Goal: Task Accomplishment & Management: Complete application form

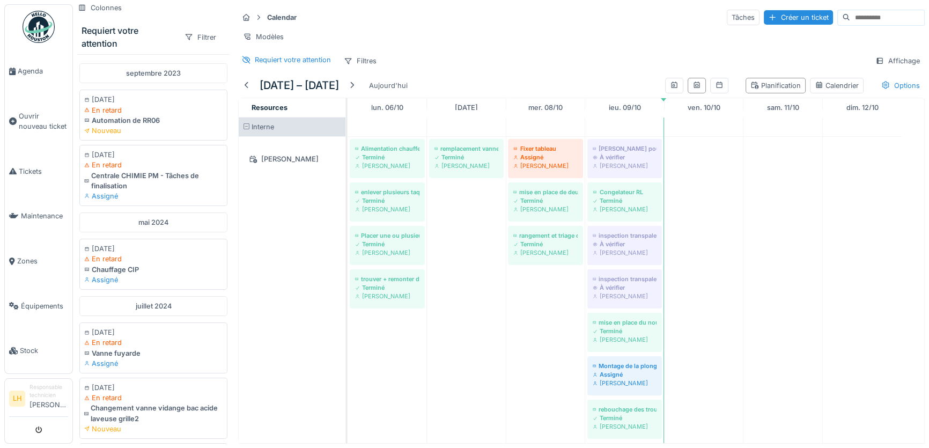
scroll to position [1081, 0]
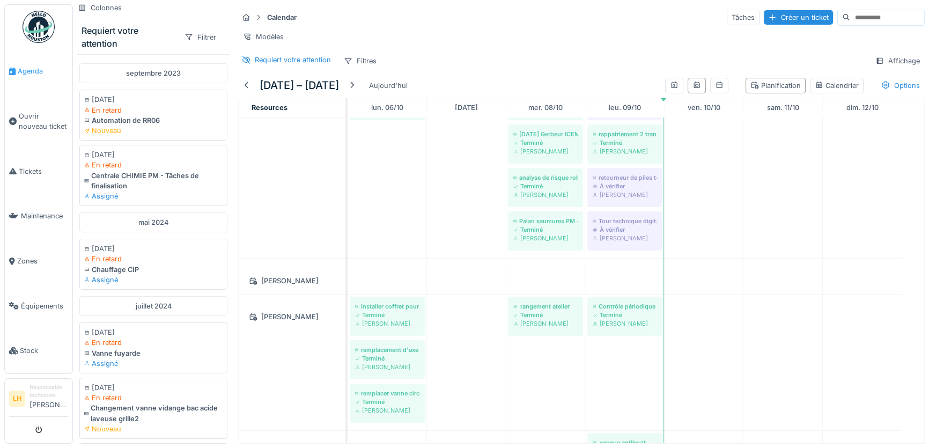
click at [18, 72] on span "Agenda" at bounding box center [43, 71] width 50 height 10
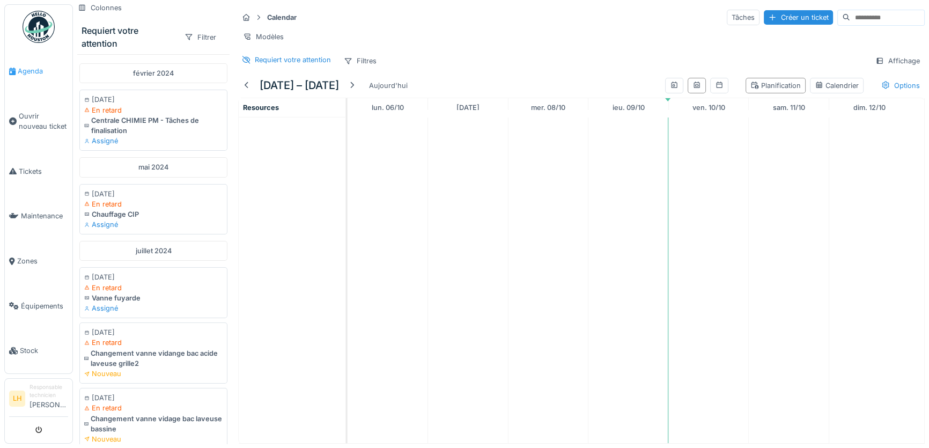
click at [31, 78] on link "Agenda" at bounding box center [39, 71] width 68 height 45
click at [25, 69] on span "Agenda" at bounding box center [43, 71] width 50 height 10
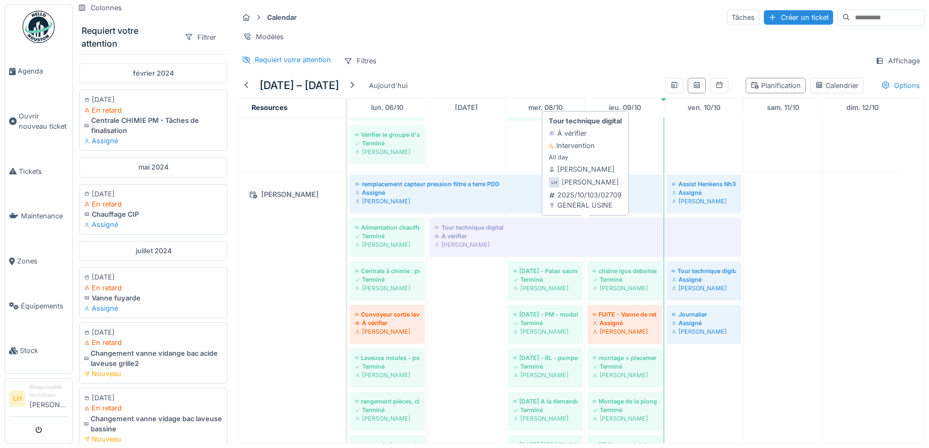
scroll to position [780, 0]
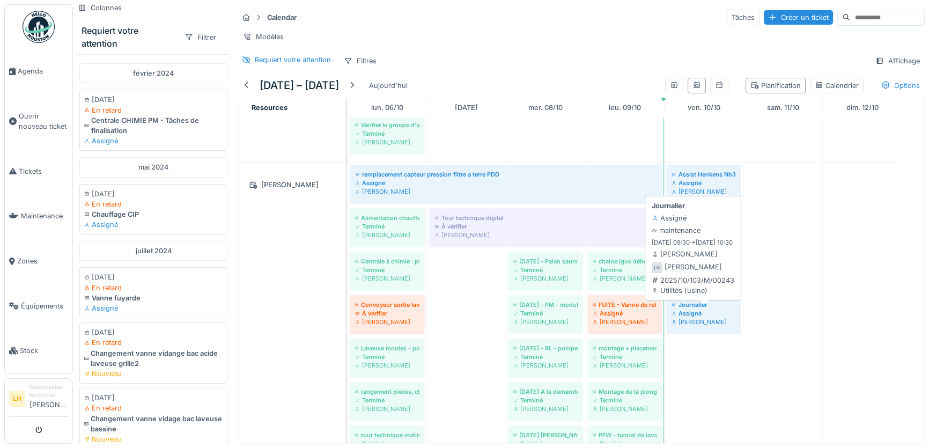
click at [700, 309] on div "Journalier" at bounding box center [703, 304] width 64 height 9
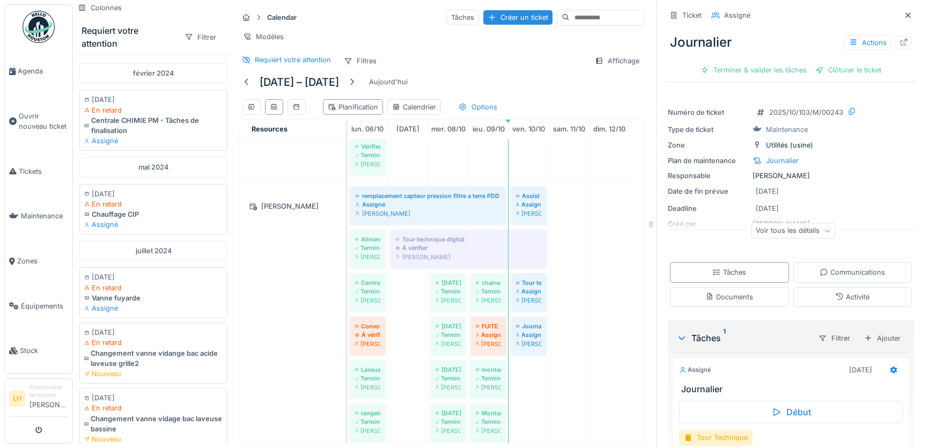
click at [777, 235] on div "Voir tous les détails" at bounding box center [793, 231] width 84 height 16
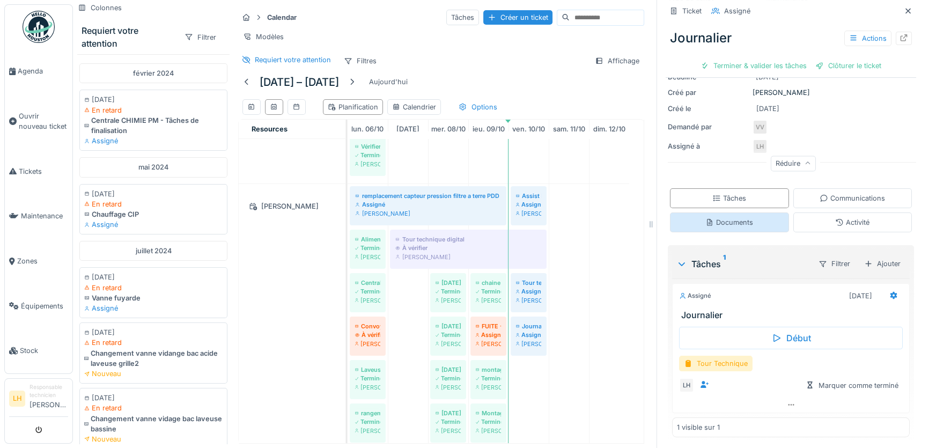
scroll to position [7, 0]
click at [712, 356] on div "Tour Technique" at bounding box center [715, 364] width 73 height 16
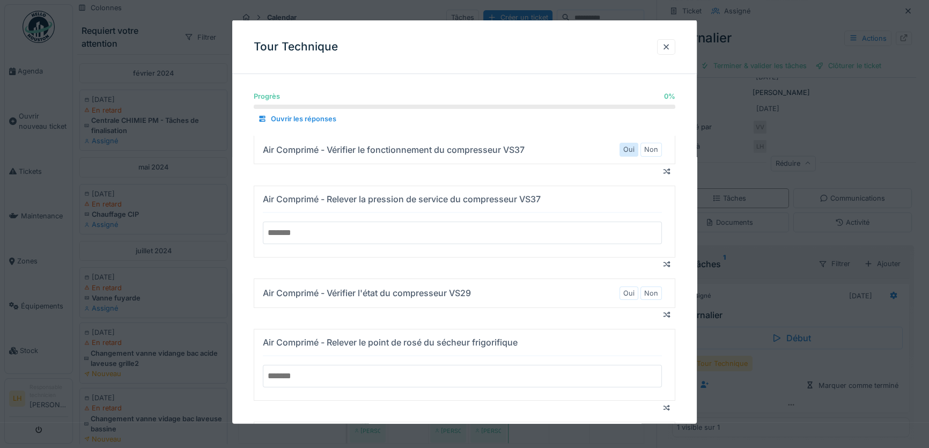
click at [634, 149] on label "Oui" at bounding box center [628, 149] width 11 height 10
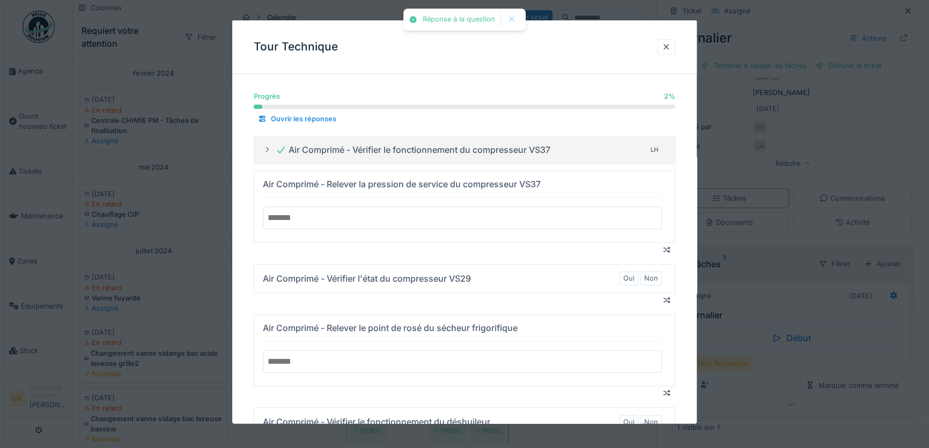
click at [434, 215] on input "number" at bounding box center [462, 217] width 399 height 23
type input "*"
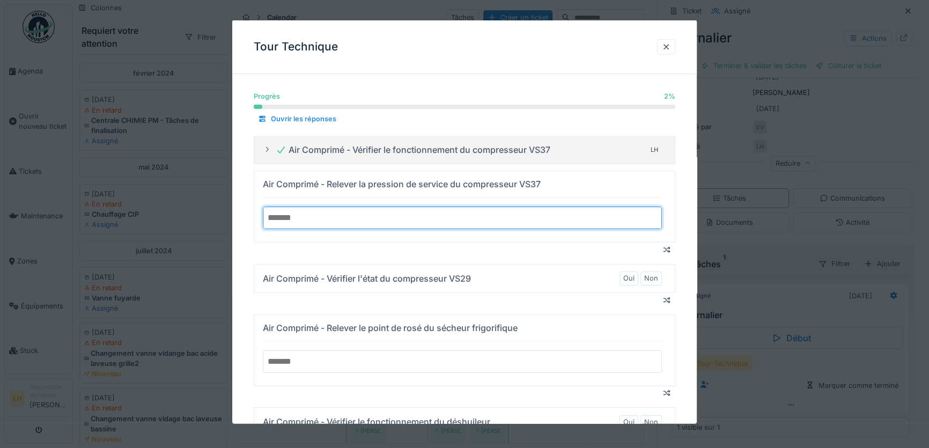
type input "*"
type input "***"
click at [634, 277] on label "Oui" at bounding box center [628, 278] width 11 height 10
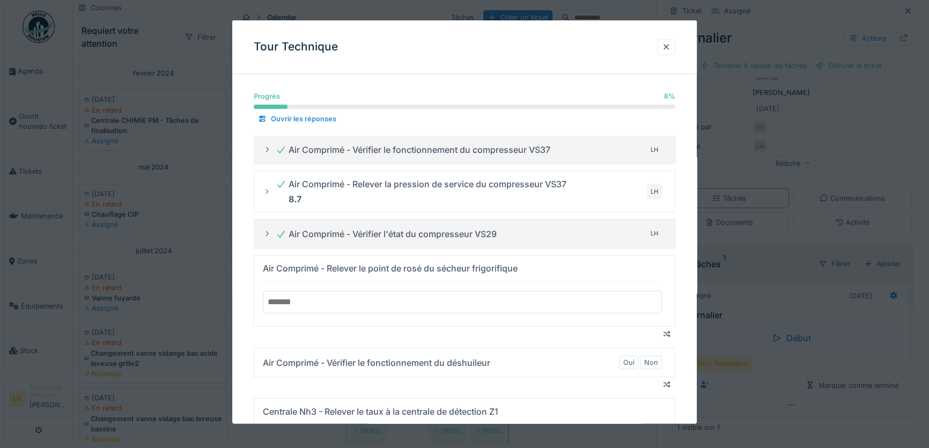
click at [520, 296] on input "number" at bounding box center [462, 302] width 399 height 23
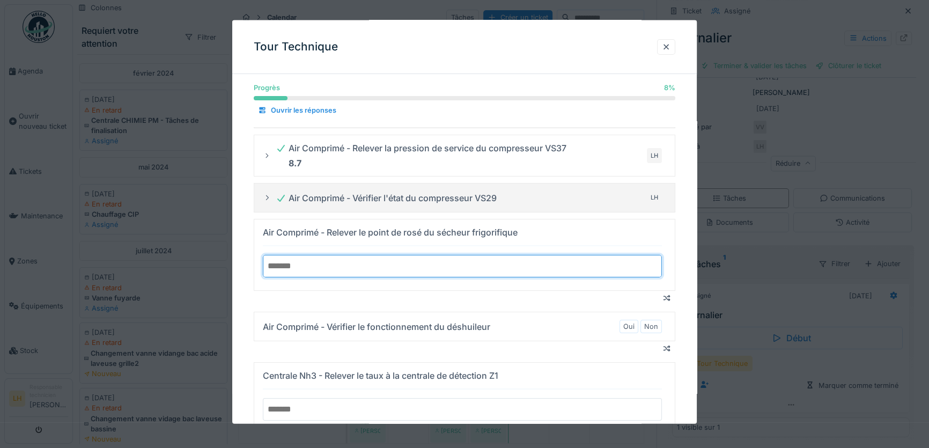
scroll to position [97, 0]
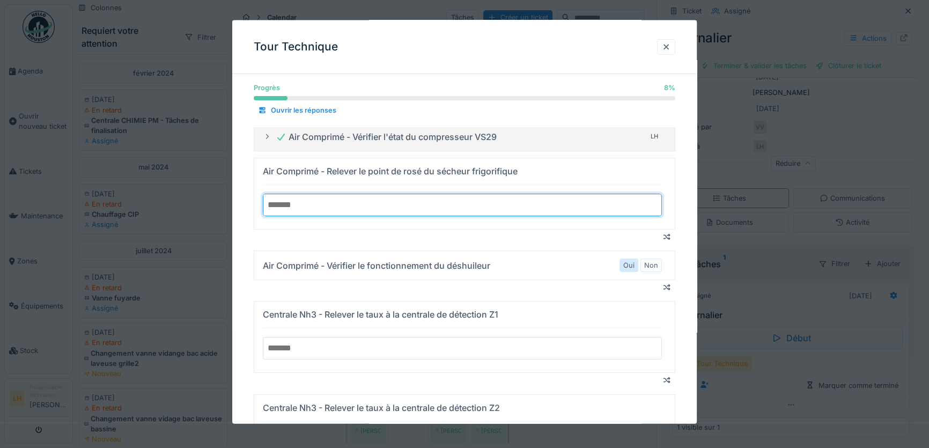
type input "*"
click at [627, 264] on label "Oui" at bounding box center [628, 265] width 11 height 10
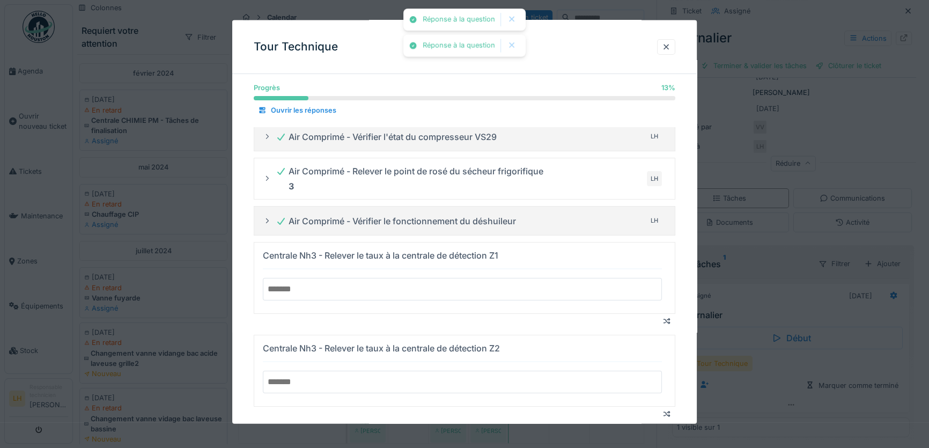
click at [471, 286] on input "number" at bounding box center [462, 289] width 399 height 23
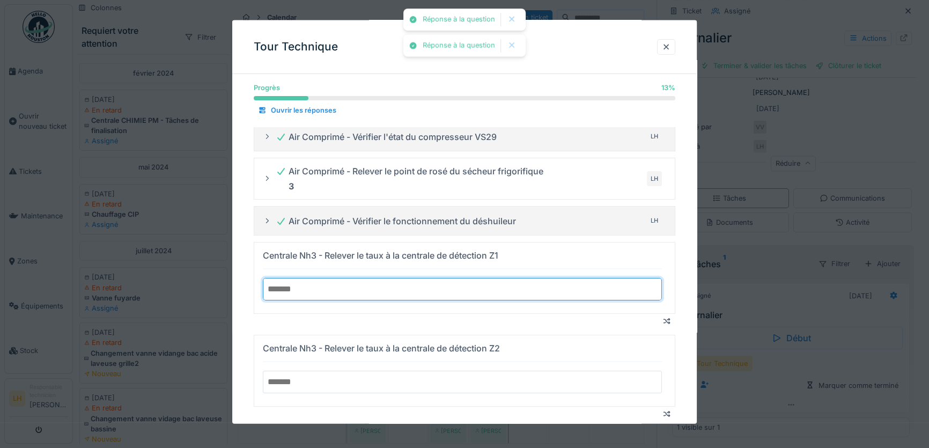
type input "*"
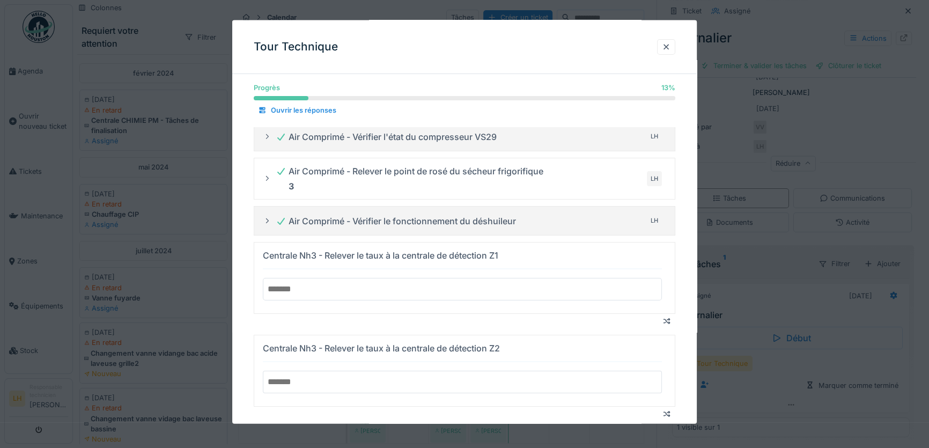
click at [365, 379] on input "number" at bounding box center [462, 382] width 399 height 23
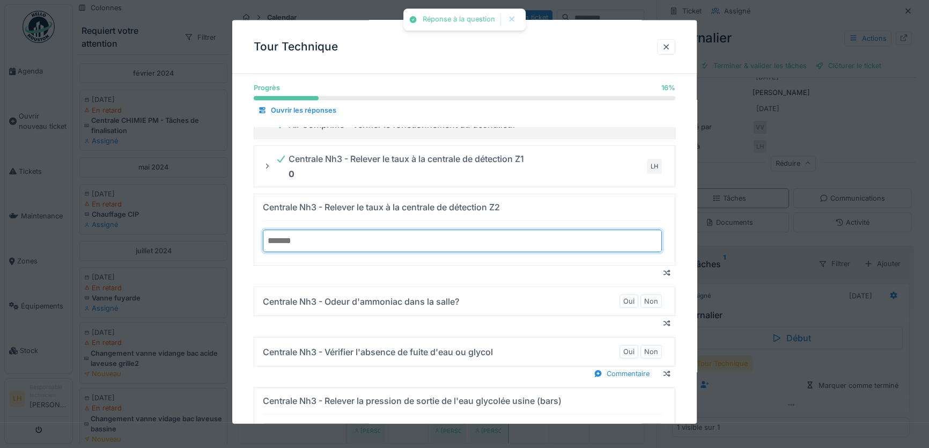
scroll to position [195, 0]
type input "*"
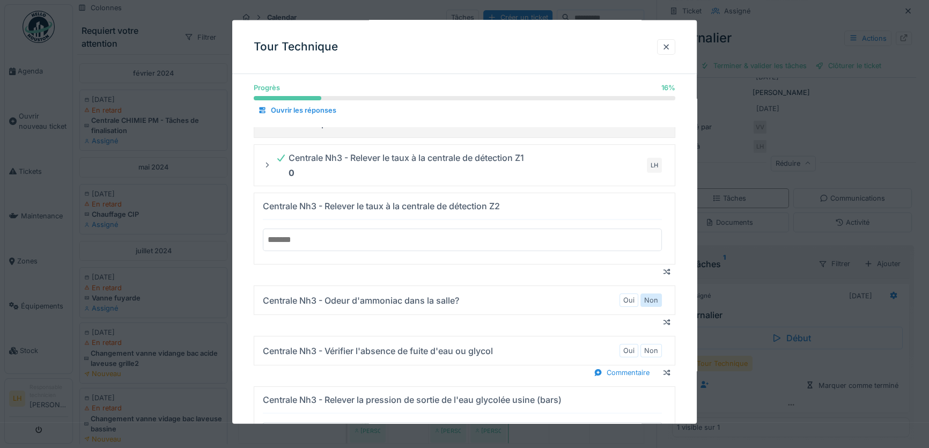
click at [662, 300] on div "Non" at bounding box center [650, 299] width 21 height 13
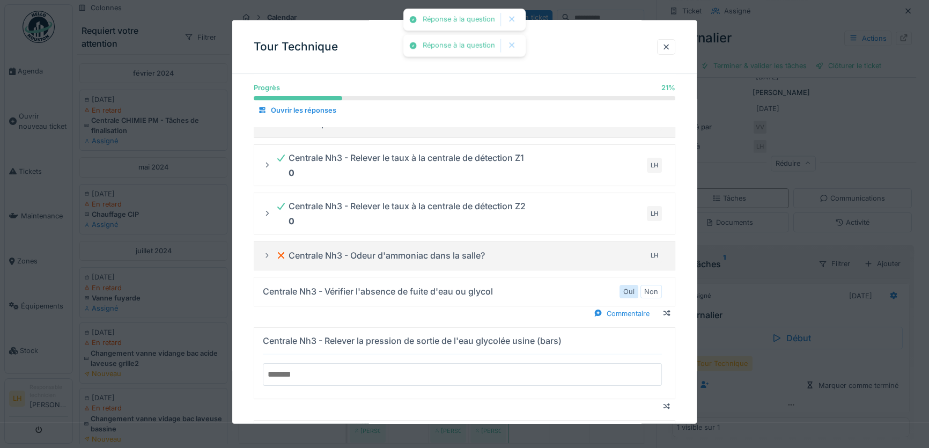
click at [629, 294] on label "Oui" at bounding box center [628, 291] width 11 height 10
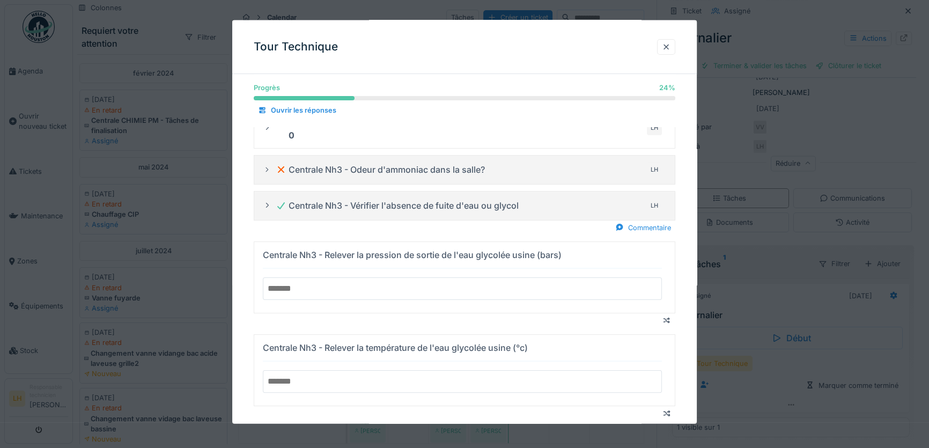
scroll to position [292, 0]
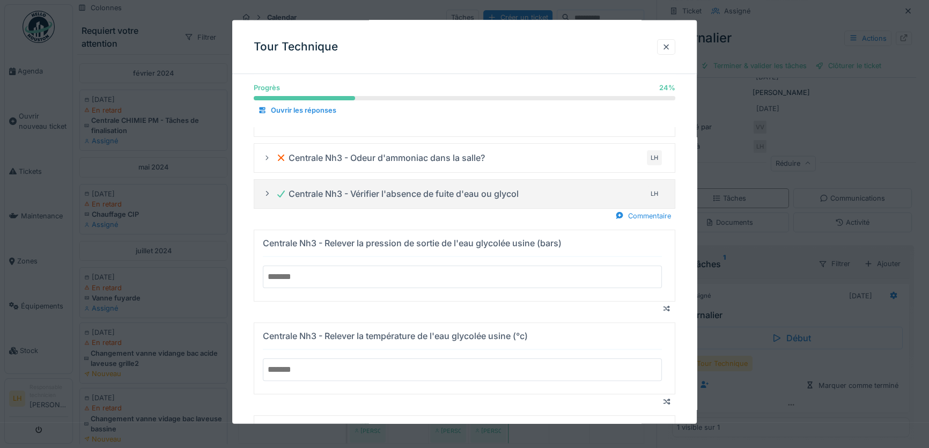
click at [585, 276] on input "number" at bounding box center [462, 276] width 399 height 23
type input "*"
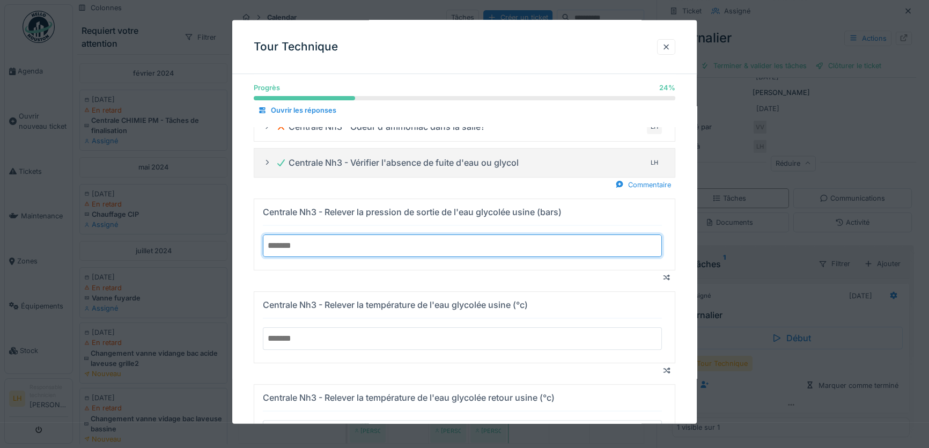
scroll to position [390, 0]
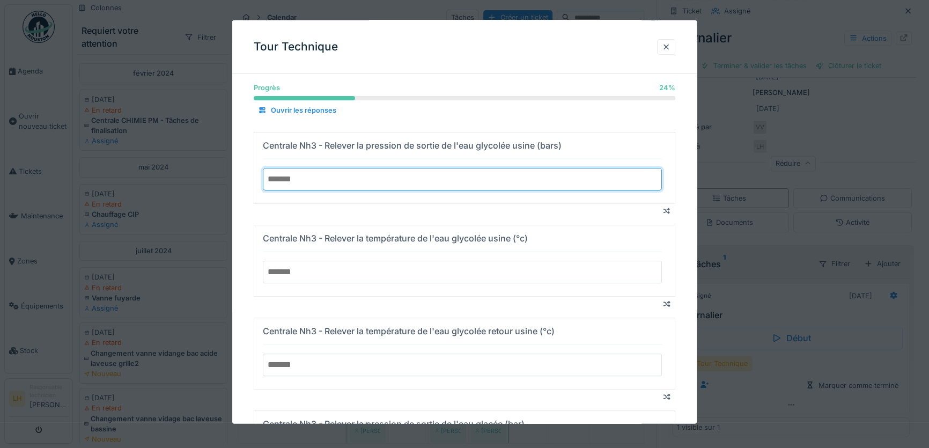
type input "***"
click at [411, 270] on input "number" at bounding box center [462, 271] width 399 height 23
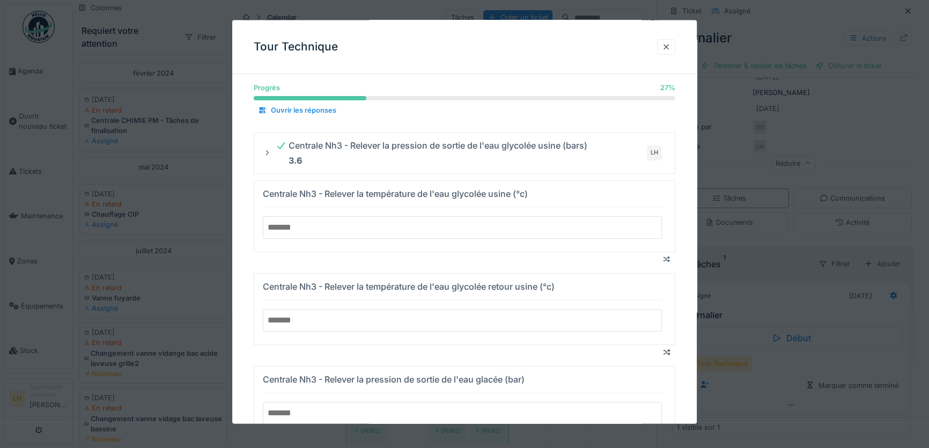
type input "*"
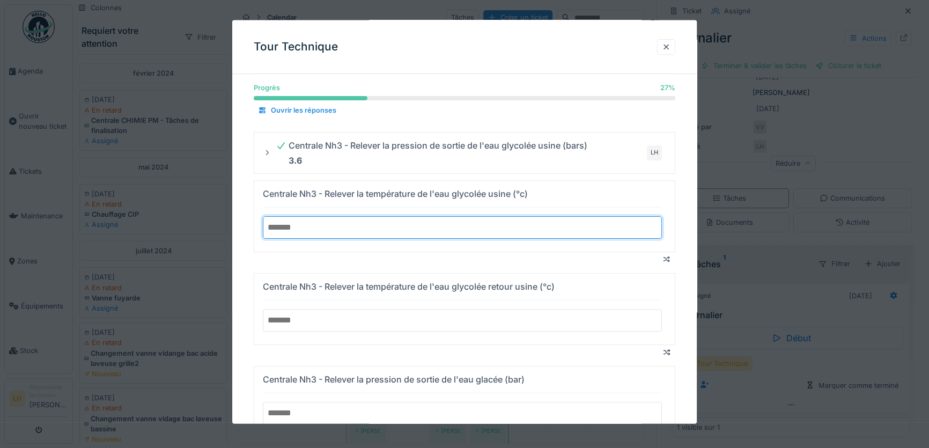
type input "****"
click at [349, 321] on input "number" at bounding box center [462, 319] width 399 height 23
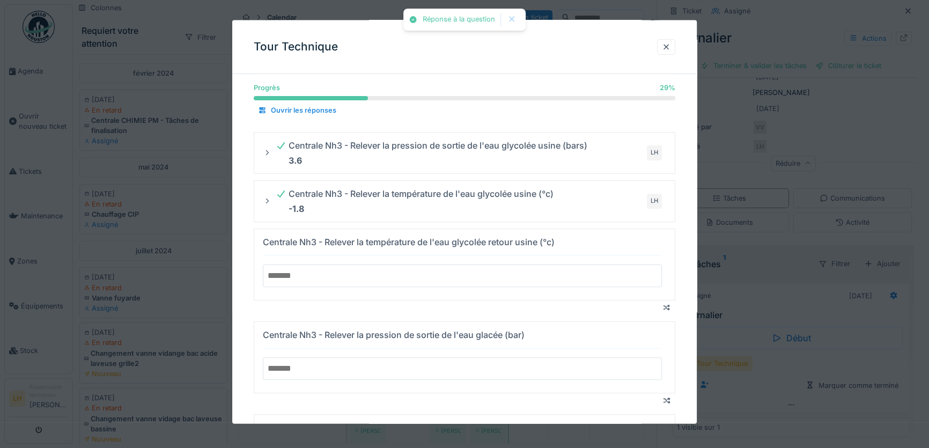
type input "*"
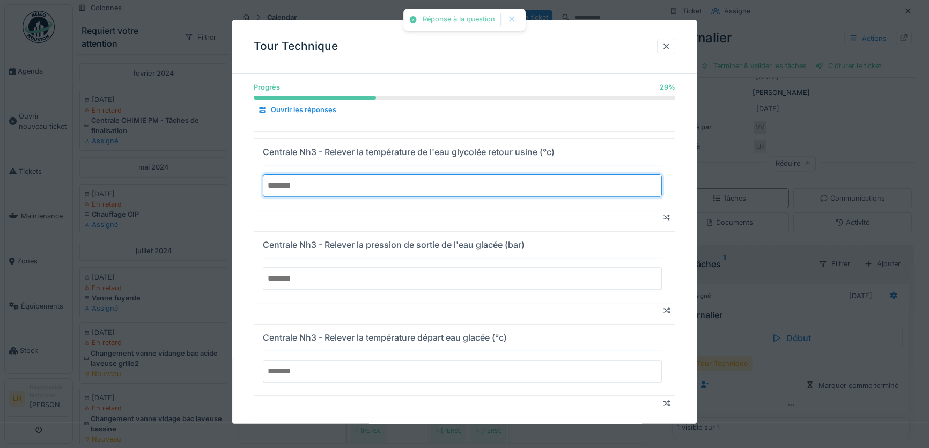
scroll to position [487, 0]
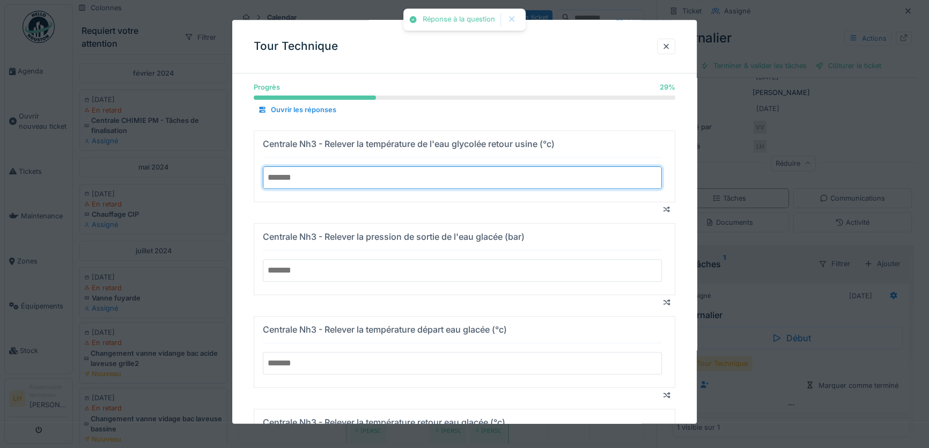
type input "***"
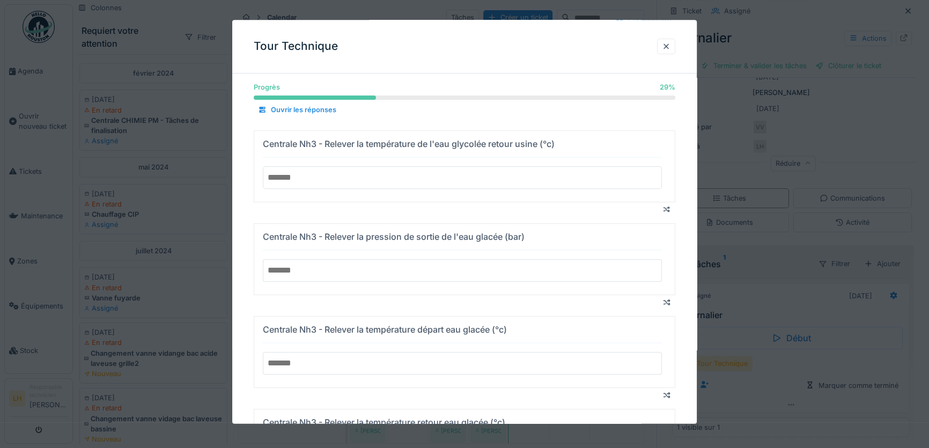
click at [353, 268] on input "number" at bounding box center [462, 270] width 399 height 23
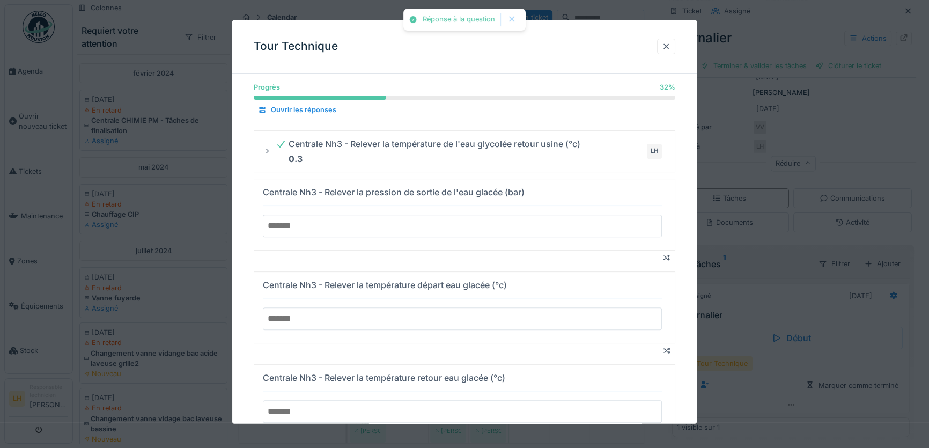
type input "*"
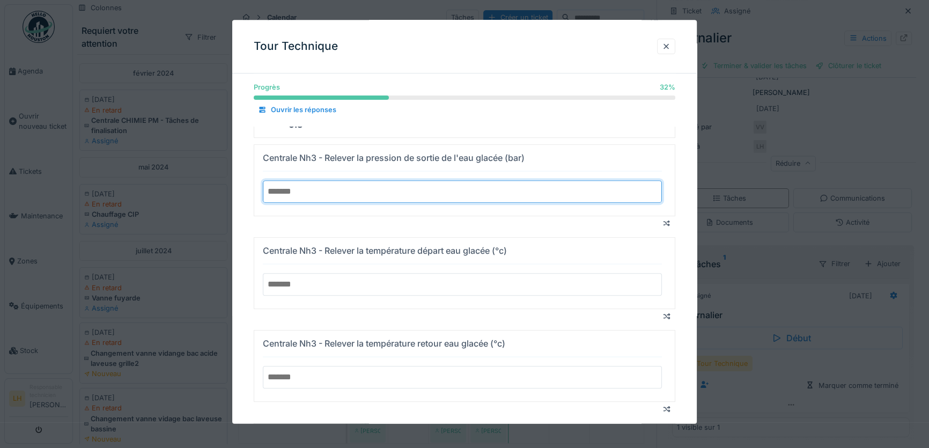
scroll to position [536, 0]
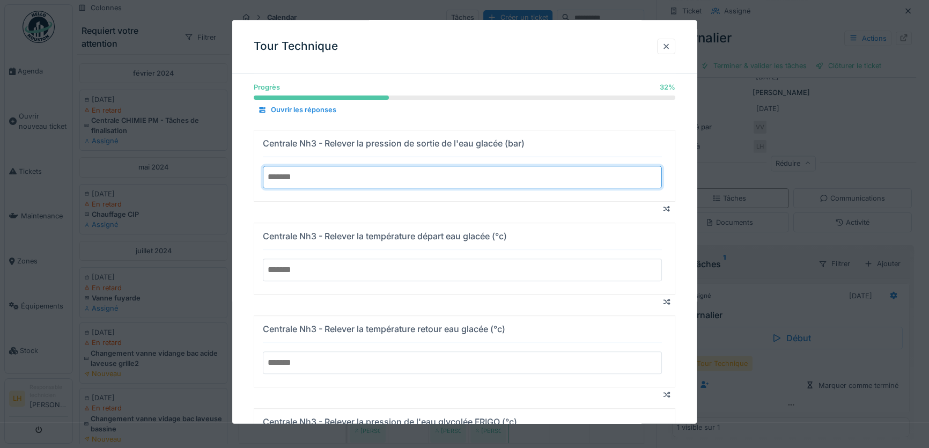
type input "***"
click at [333, 268] on input "number" at bounding box center [462, 269] width 399 height 23
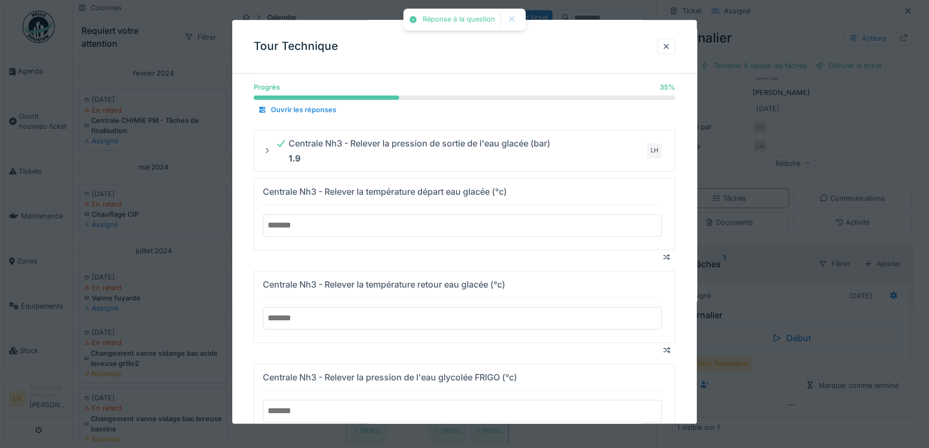
type input "*"
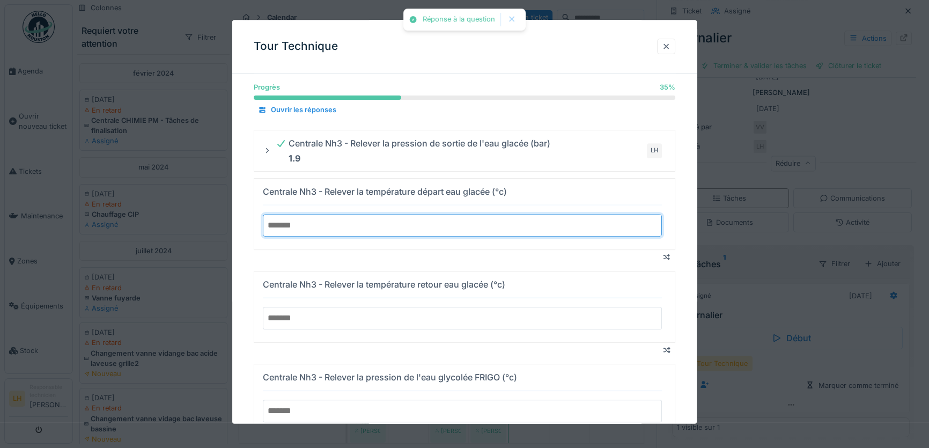
type input "***"
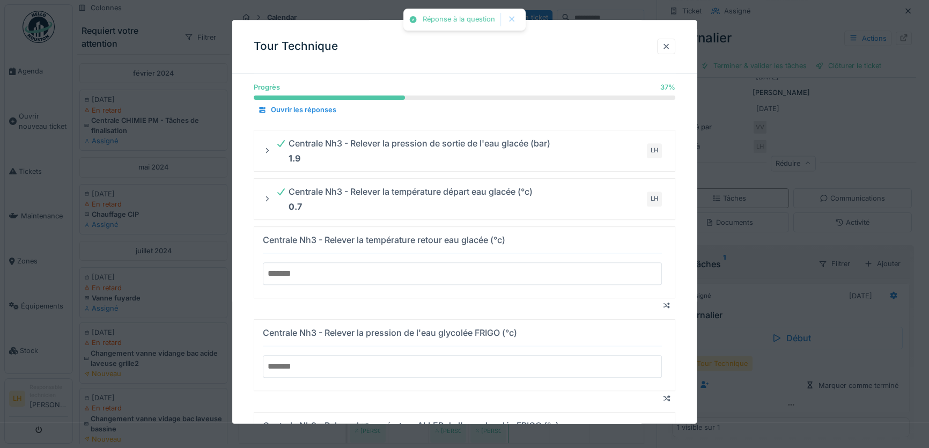
type input "*"
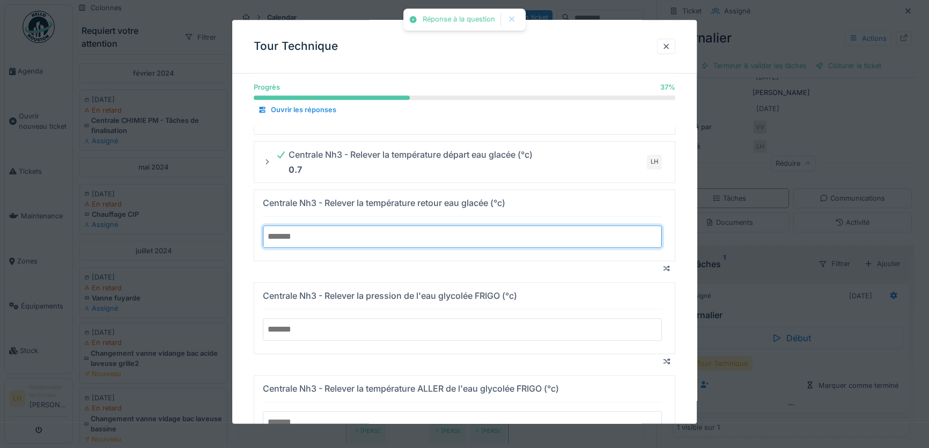
scroll to position [682, 0]
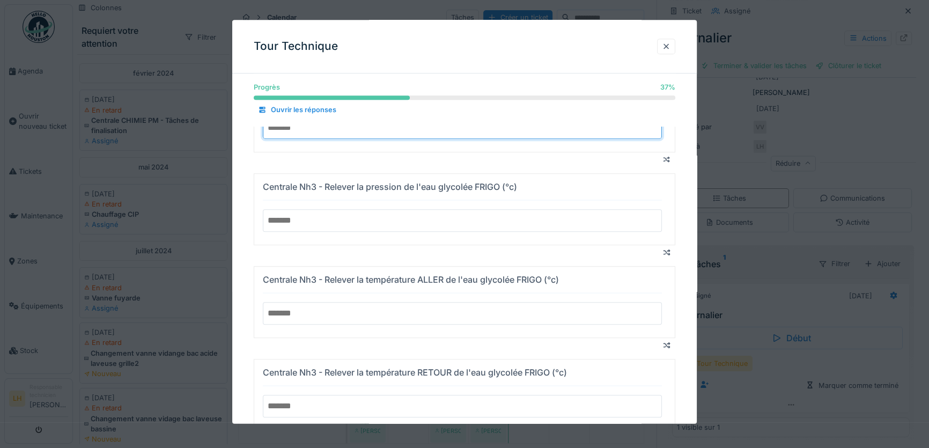
type input "***"
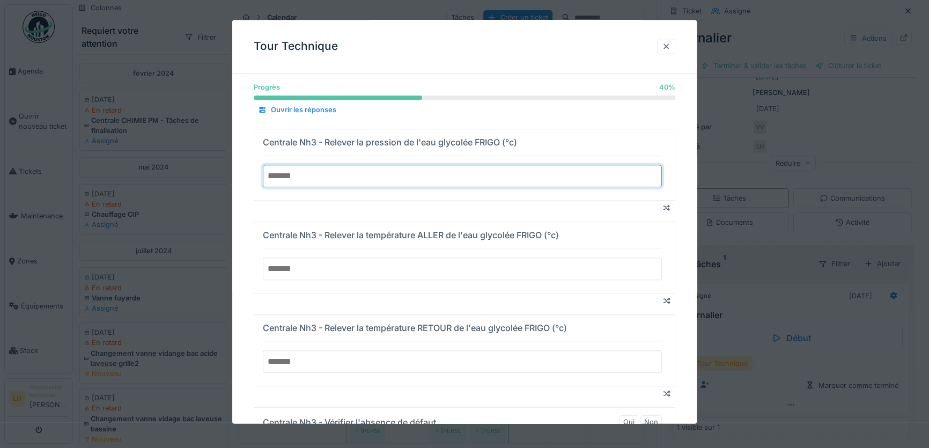
type input "*"
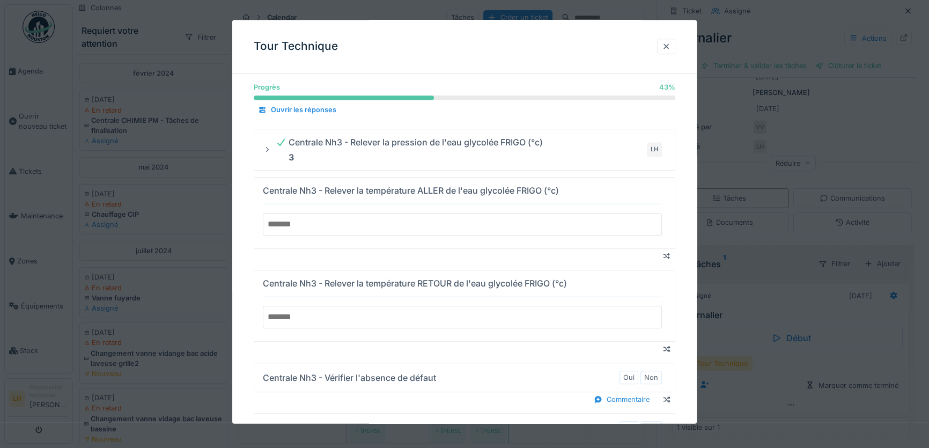
type input "**"
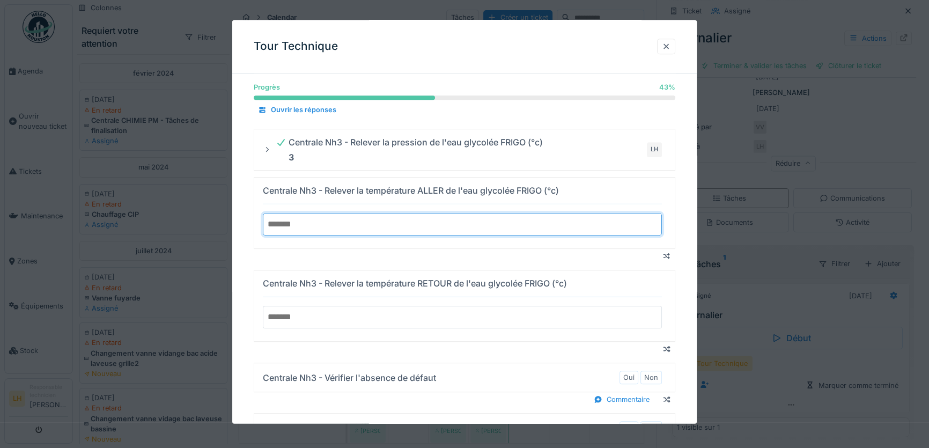
type input "****"
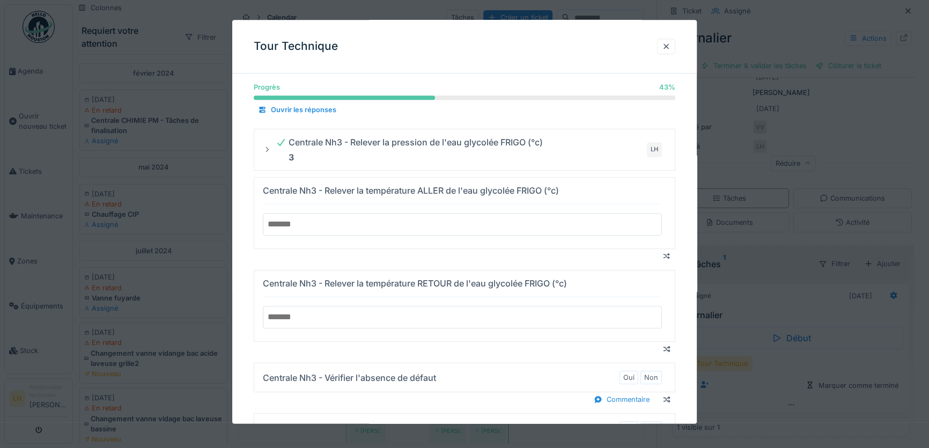
click at [363, 314] on input "number" at bounding box center [462, 317] width 399 height 23
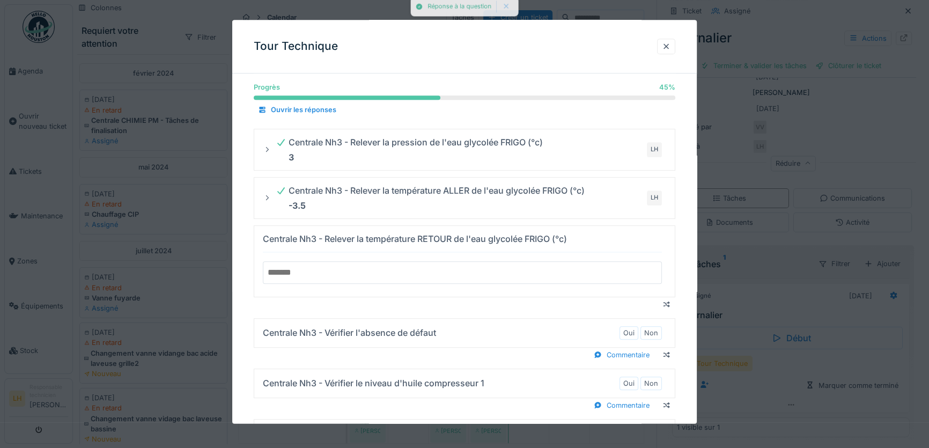
type input "*"
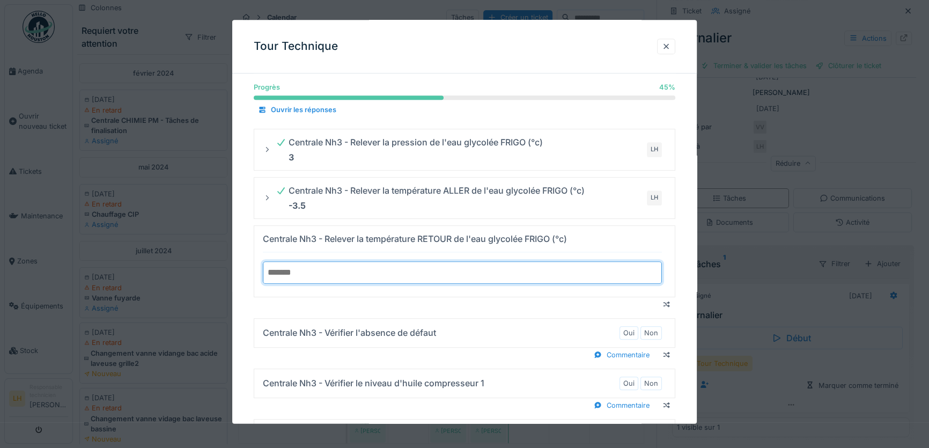
type input "***"
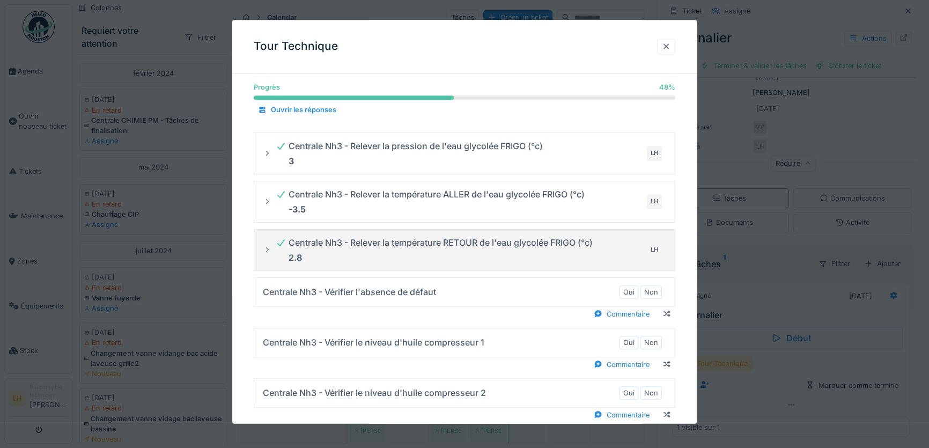
scroll to position [731, 0]
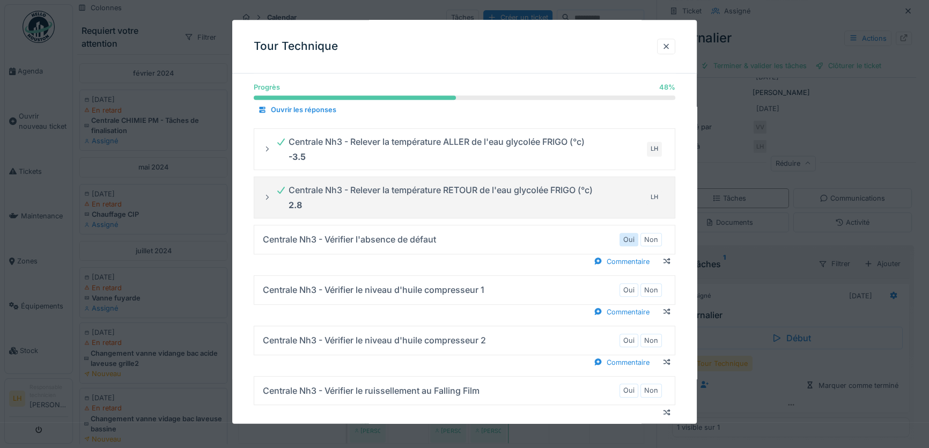
click at [628, 238] on label "Oui" at bounding box center [628, 239] width 11 height 10
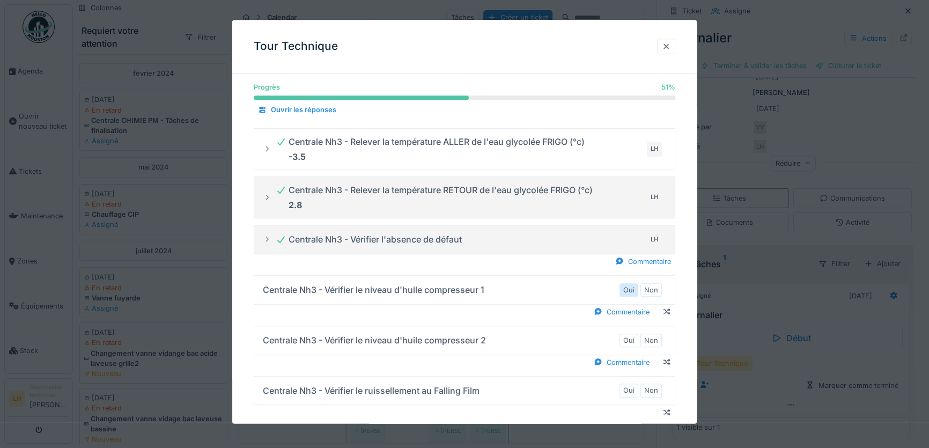
click at [634, 285] on label "Oui" at bounding box center [628, 290] width 11 height 10
click at [634, 336] on label "Oui" at bounding box center [628, 340] width 11 height 10
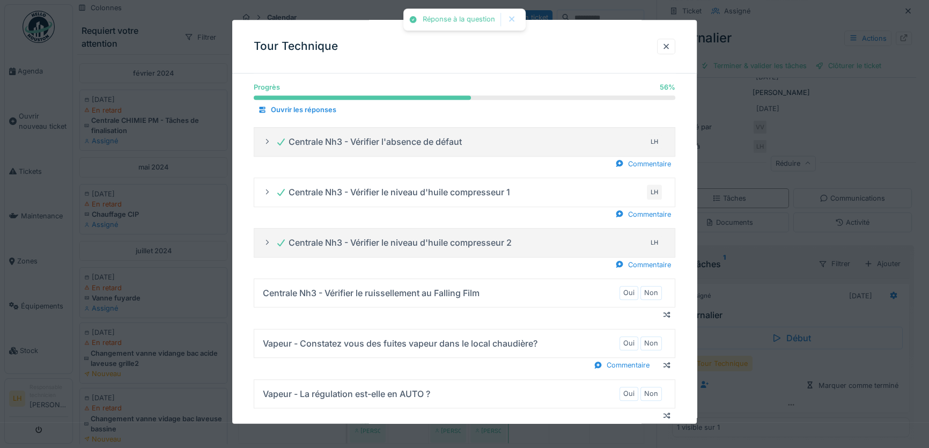
scroll to position [877, 0]
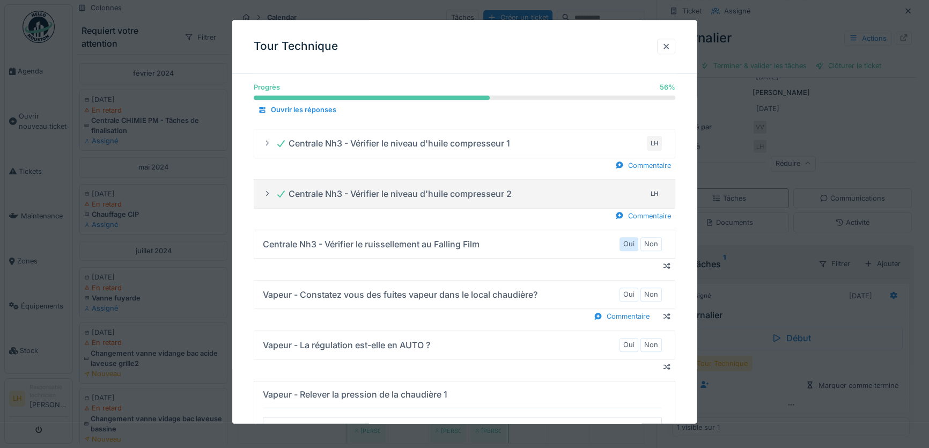
click at [631, 240] on label "Oui" at bounding box center [628, 244] width 11 height 10
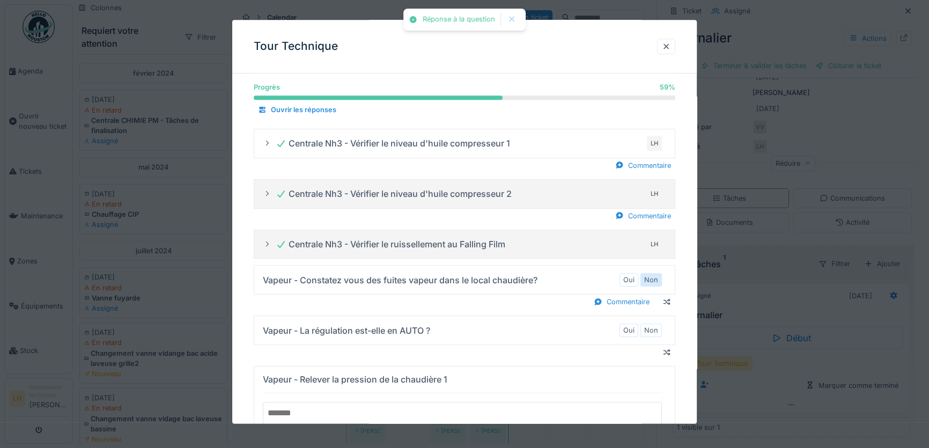
click at [658, 275] on label "Non" at bounding box center [651, 280] width 14 height 10
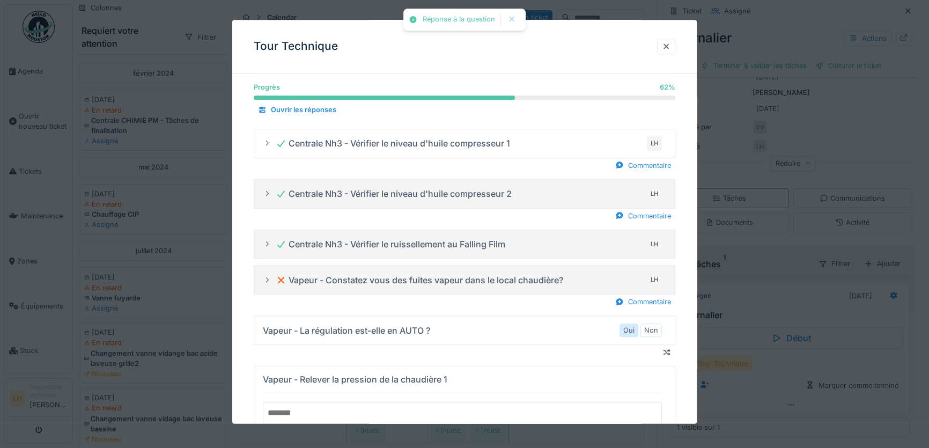
click at [633, 328] on label "Oui" at bounding box center [628, 331] width 11 height 10
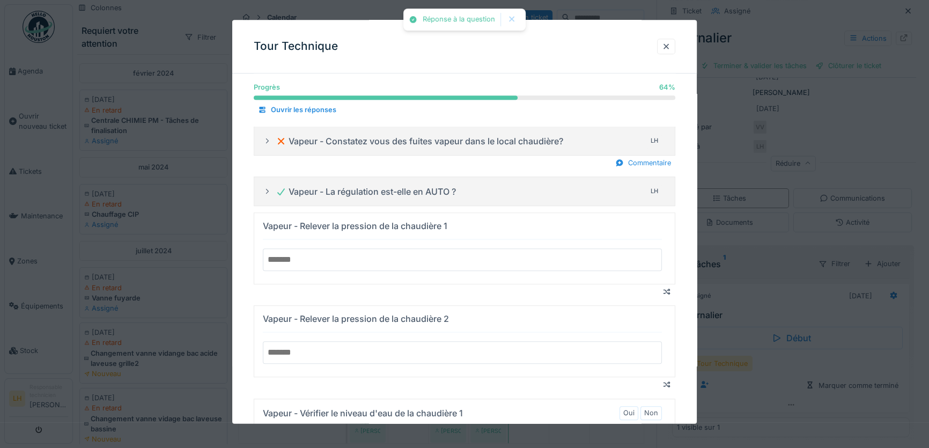
scroll to position [1024, 0]
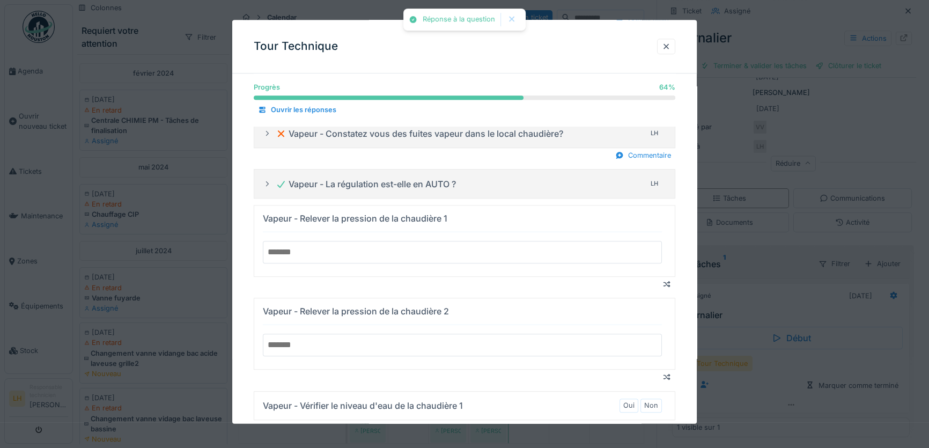
click at [370, 250] on input "number" at bounding box center [462, 252] width 399 height 23
type input "*"
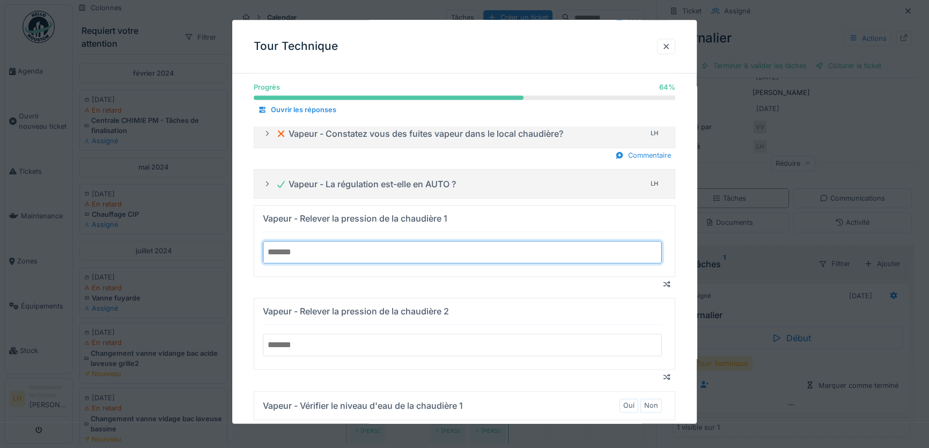
type input "***"
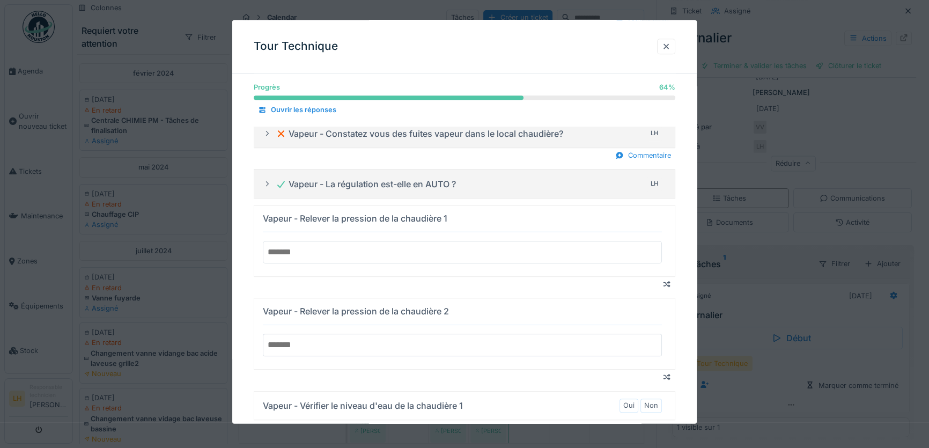
click at [349, 341] on input "number" at bounding box center [462, 345] width 399 height 23
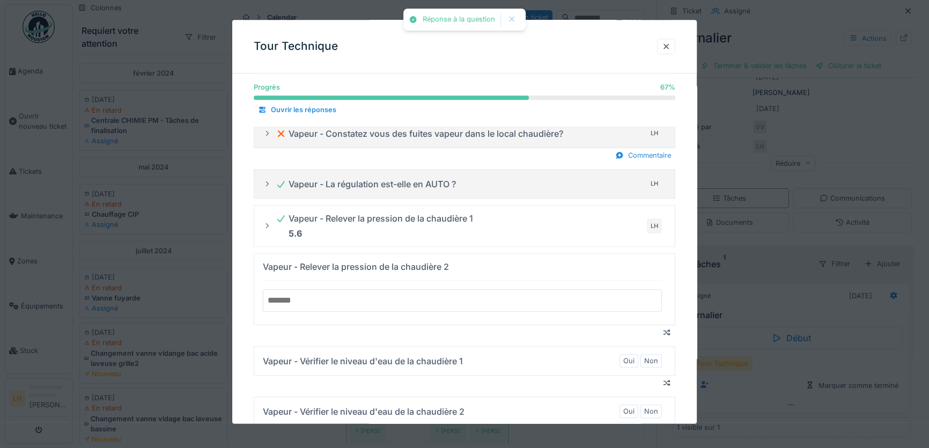
type input "*"
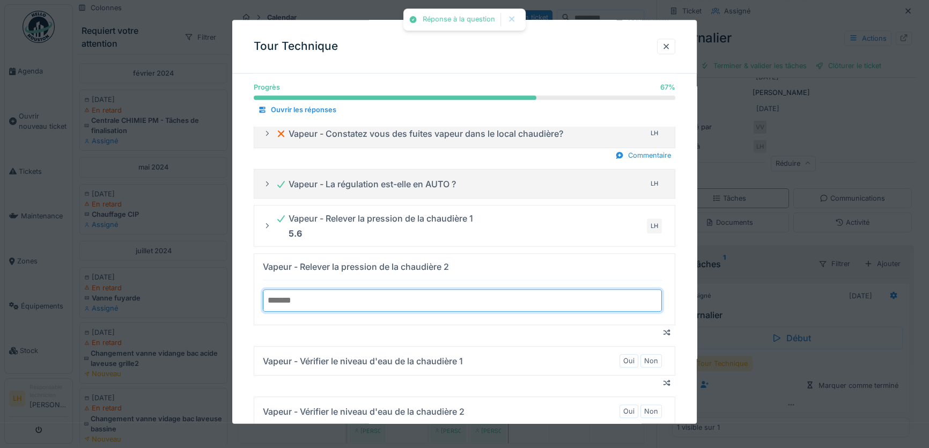
scroll to position [1170, 0]
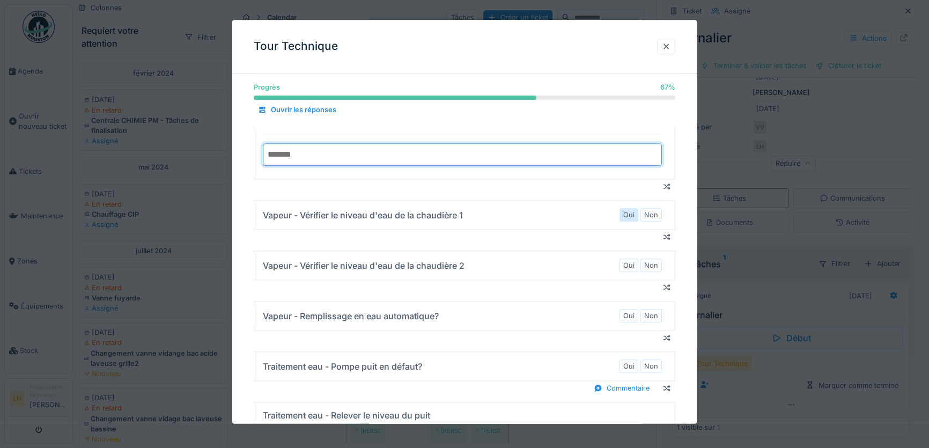
type input "***"
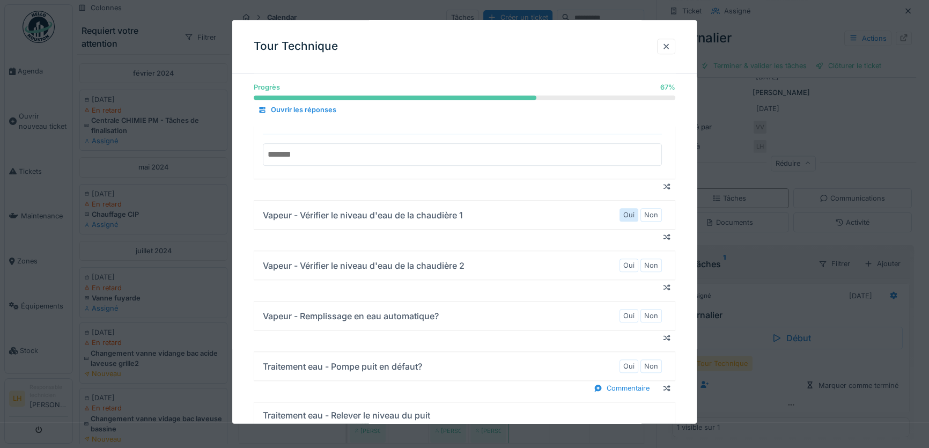
click at [634, 212] on label "Oui" at bounding box center [628, 215] width 11 height 10
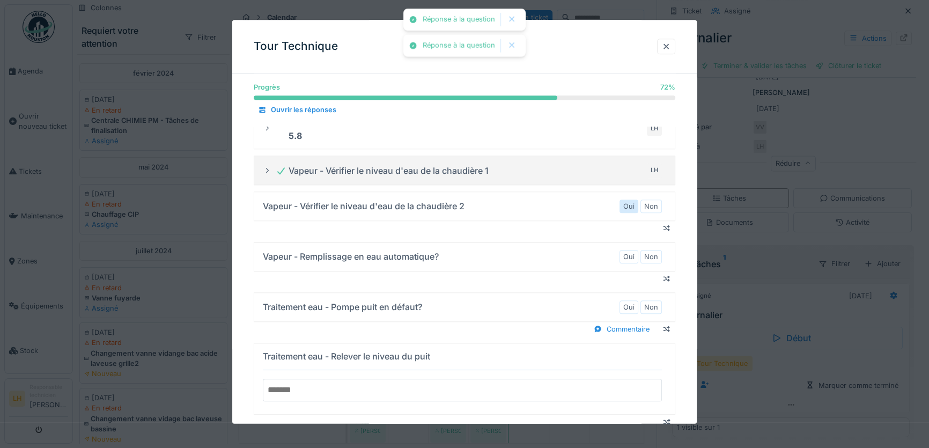
click at [634, 202] on label "Oui" at bounding box center [628, 206] width 11 height 10
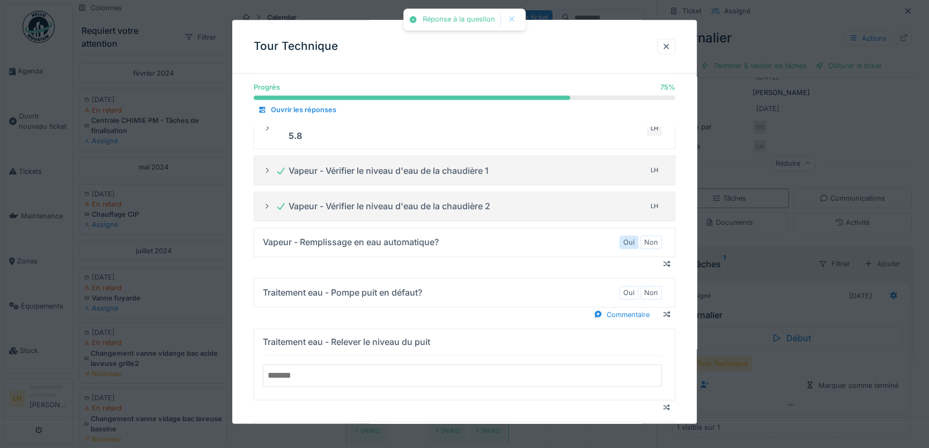
click at [633, 237] on label "Oui" at bounding box center [628, 242] width 11 height 10
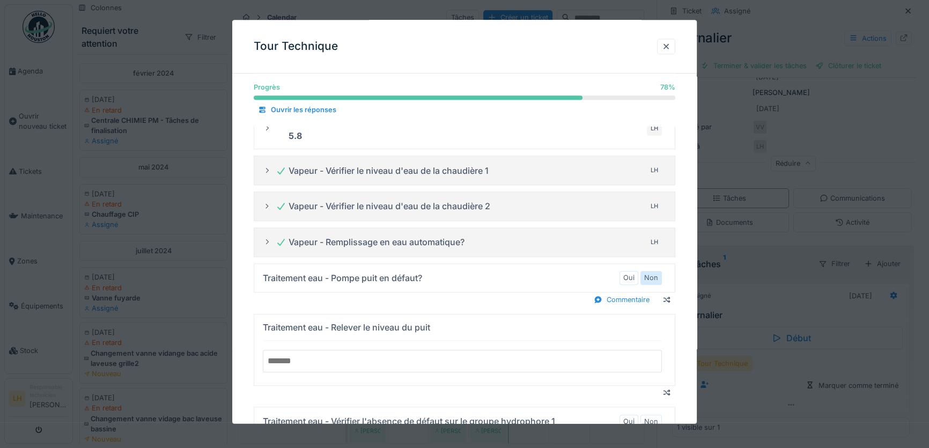
click at [653, 273] on label "Non" at bounding box center [651, 278] width 14 height 10
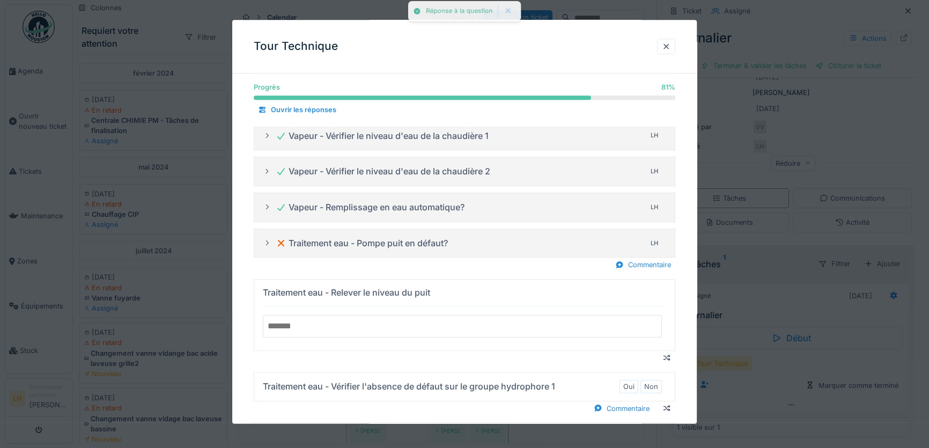
scroll to position [1218, 0]
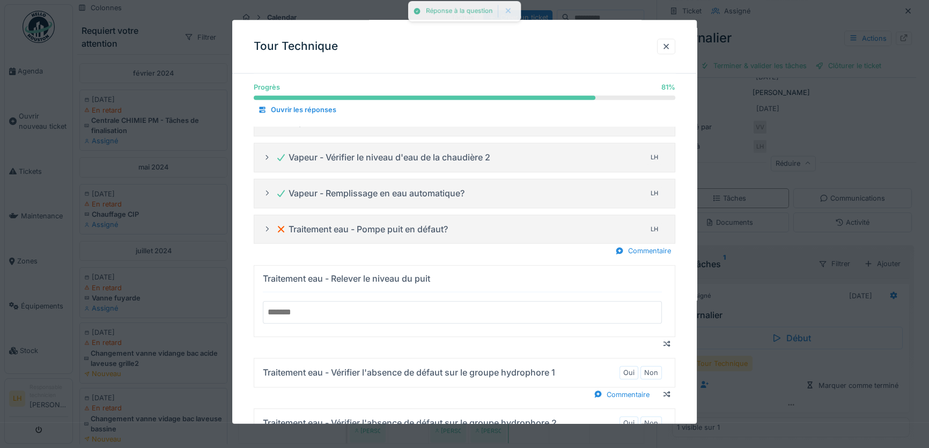
click at [463, 312] on input "number" at bounding box center [462, 312] width 399 height 23
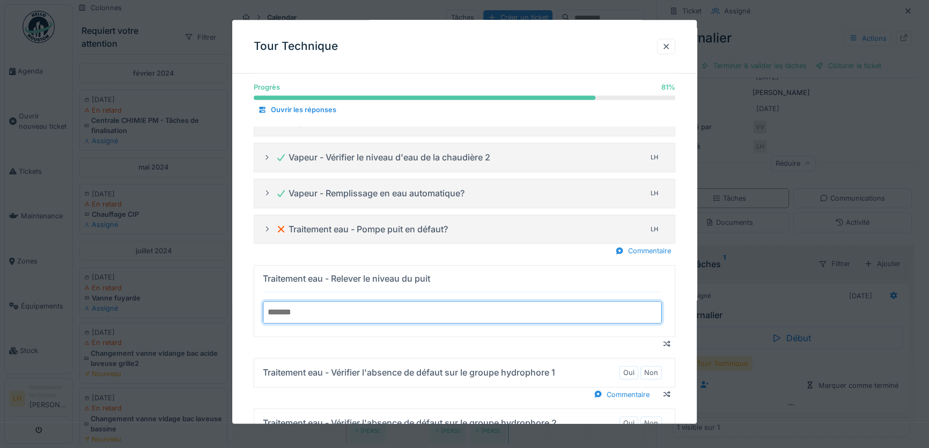
type input "**"
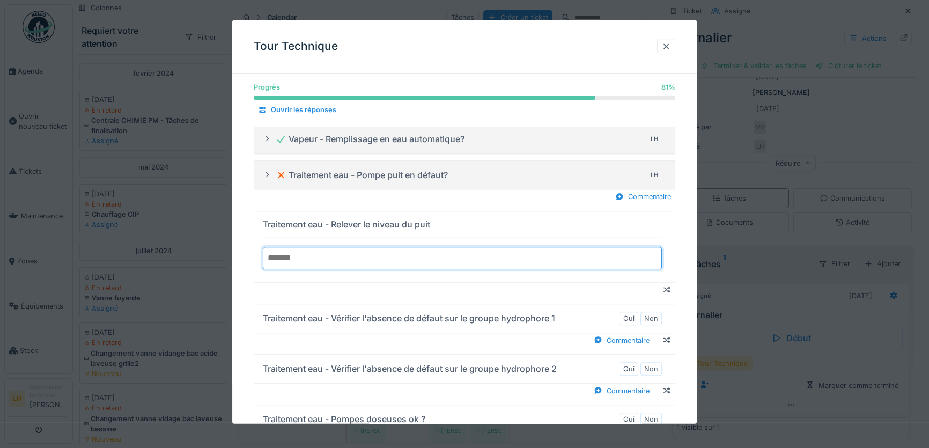
scroll to position [1365, 0]
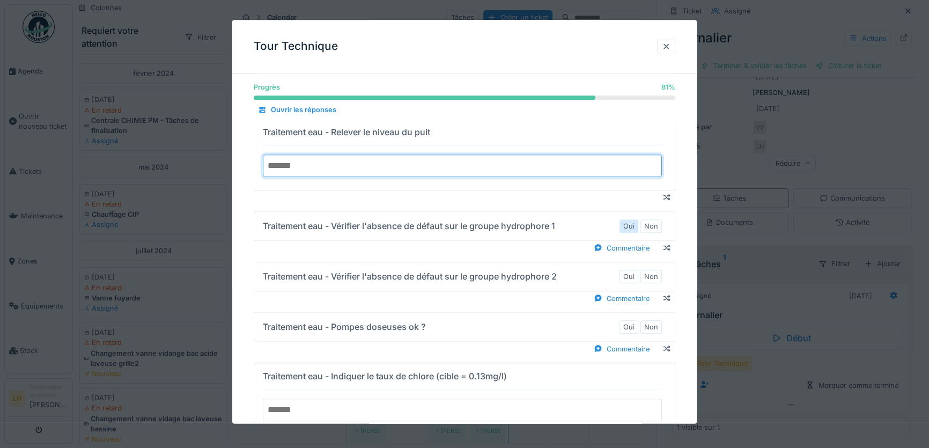
type input "****"
click at [632, 226] on label "Oui" at bounding box center [628, 226] width 11 height 10
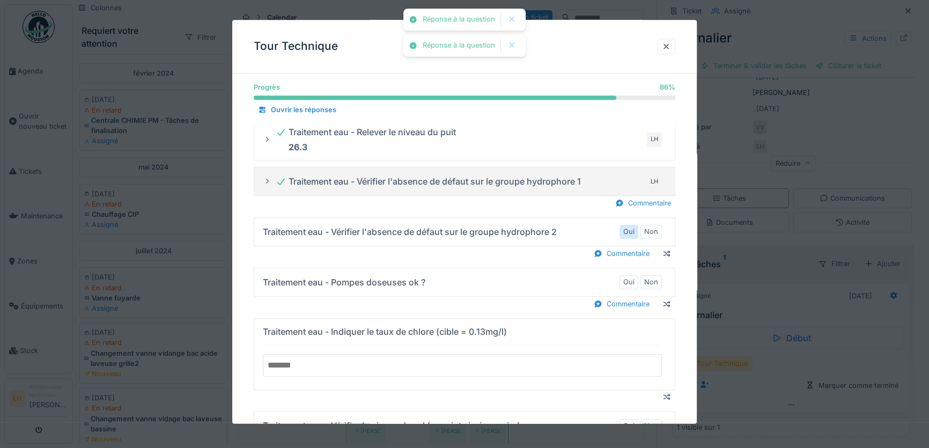
click at [632, 228] on label "Oui" at bounding box center [628, 232] width 11 height 10
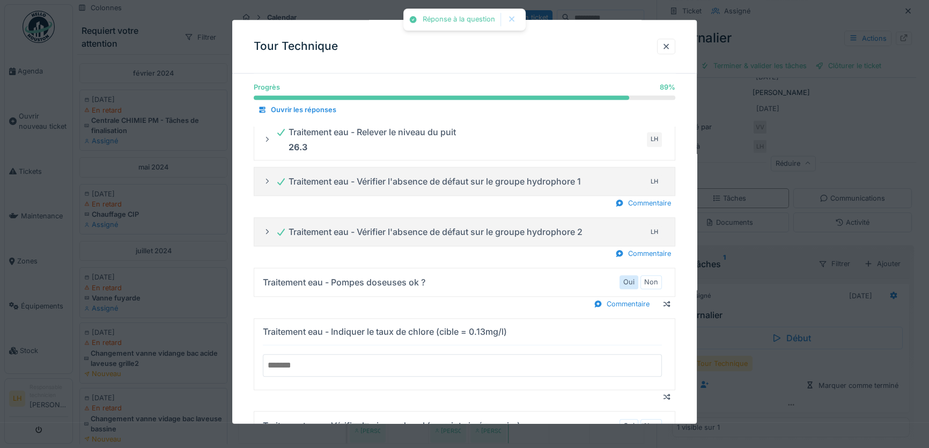
click at [634, 279] on label "Oui" at bounding box center [628, 282] width 11 height 10
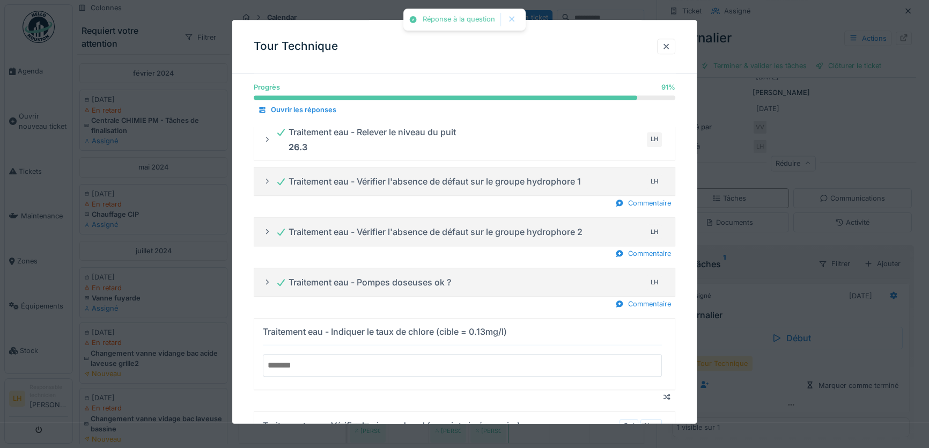
click at [450, 361] on input "number" at bounding box center [462, 365] width 399 height 23
type input "*"
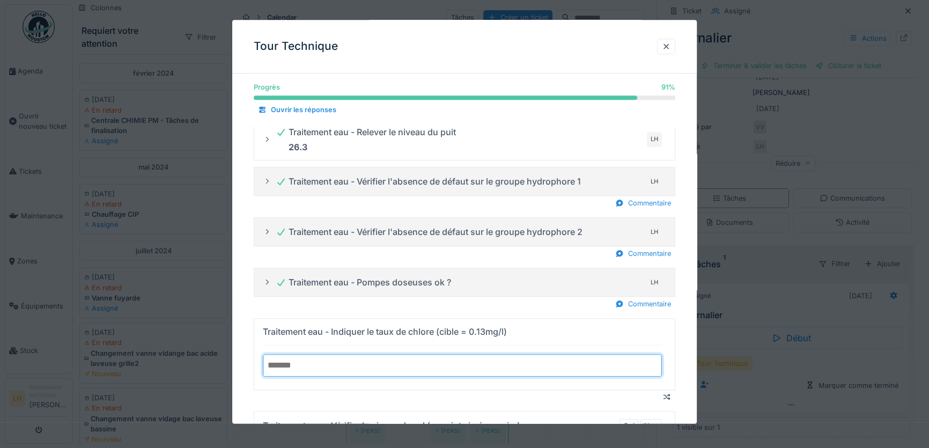
scroll to position [1511, 0]
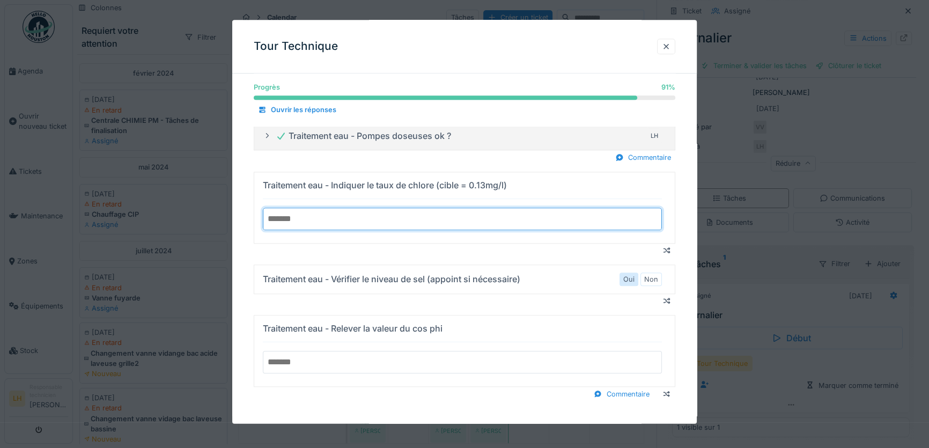
type input "****"
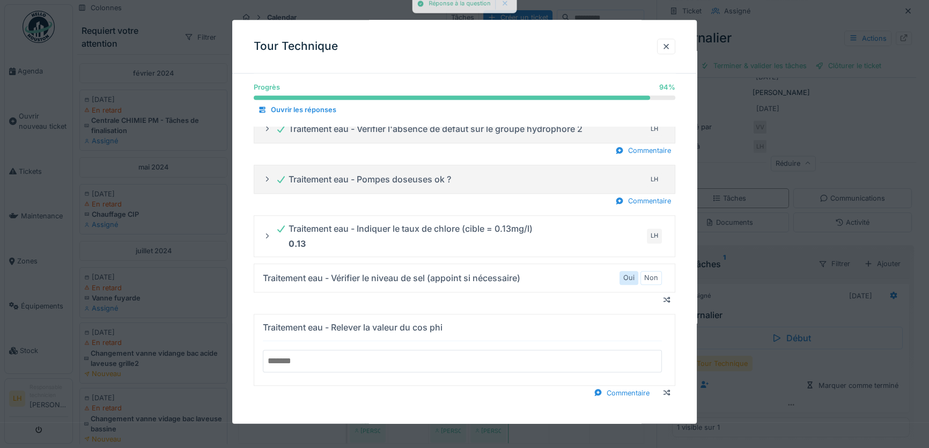
click at [634, 277] on label "Oui" at bounding box center [628, 278] width 11 height 10
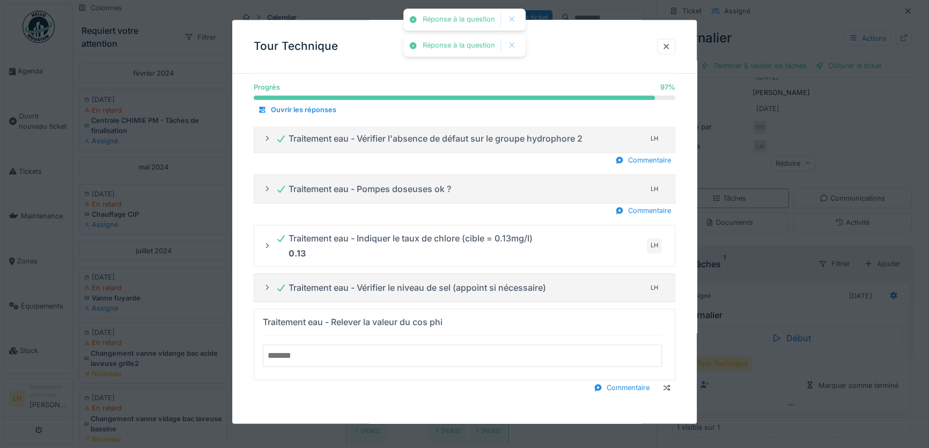
scroll to position [1453, 0]
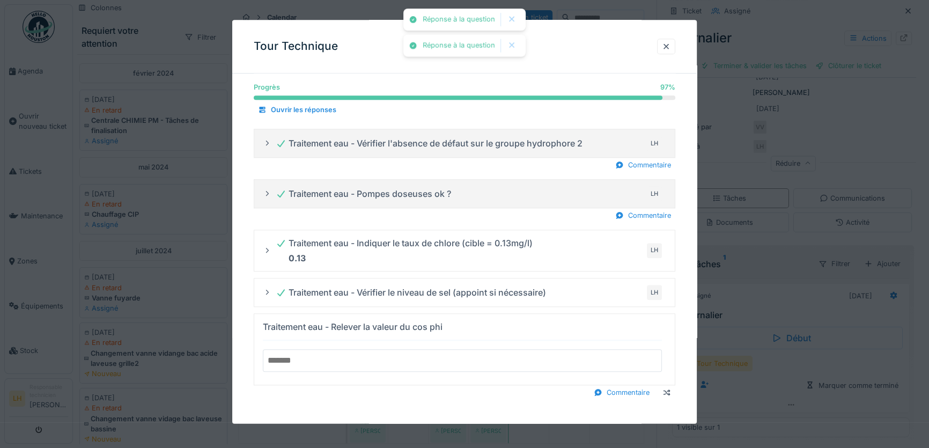
click at [350, 359] on input "number" at bounding box center [462, 361] width 399 height 23
type input "*"
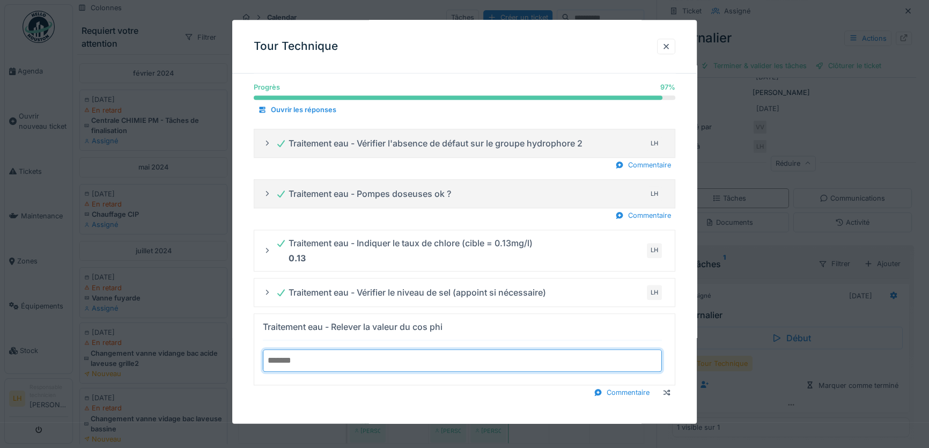
type input "*****"
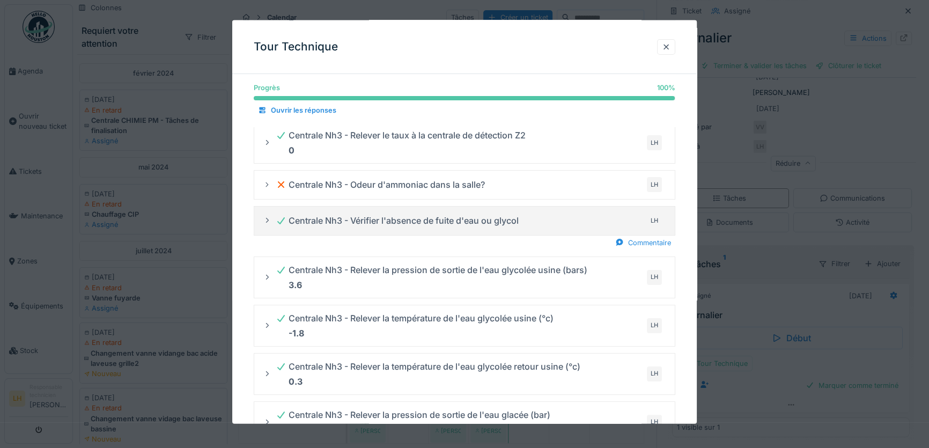
scroll to position [107, 0]
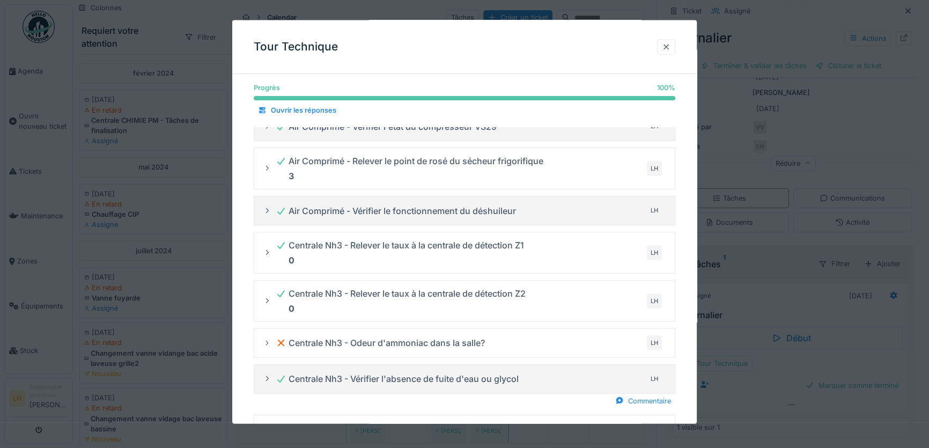
click at [670, 46] on div at bounding box center [666, 46] width 9 height 10
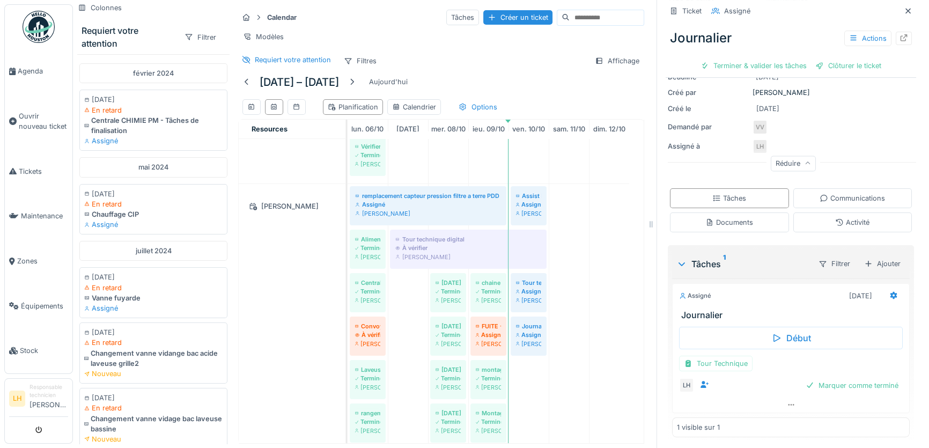
scroll to position [0, 0]
click at [873, 256] on div "Ajouter" at bounding box center [882, 264] width 46 height 16
click at [839, 217] on div "Activité" at bounding box center [852, 222] width 34 height 10
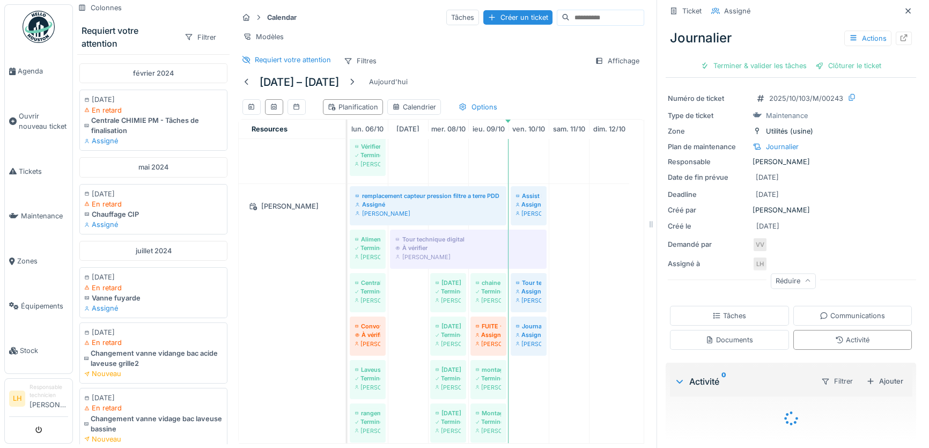
scroll to position [42, 0]
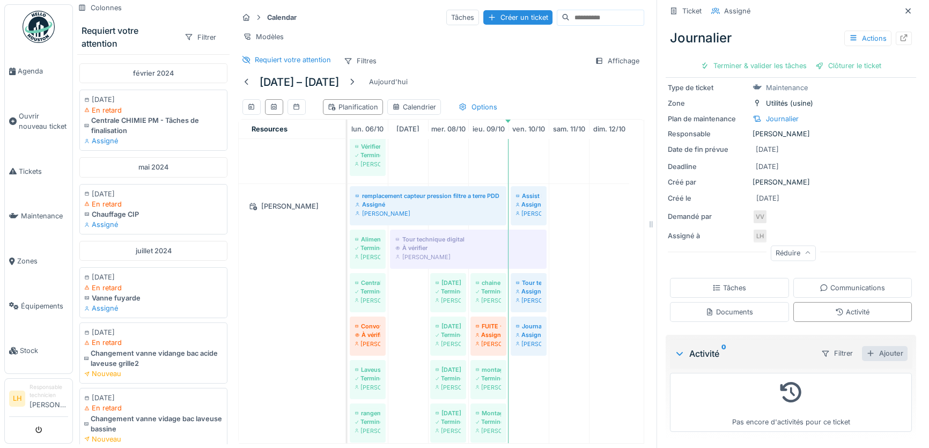
drag, startPoint x: 824, startPoint y: 346, endPoint x: 874, endPoint y: 341, distance: 50.2
click at [874, 358] on div "Activité 0 Filtrer Ajouter" at bounding box center [791, 353] width 242 height 28
click at [873, 346] on div "Ajouter" at bounding box center [885, 353] width 46 height 14
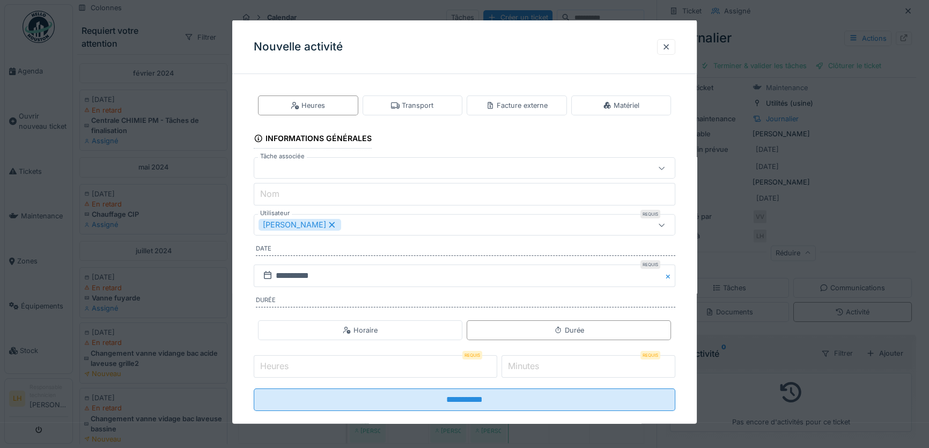
click at [292, 373] on input "Heures" at bounding box center [375, 366] width 243 height 23
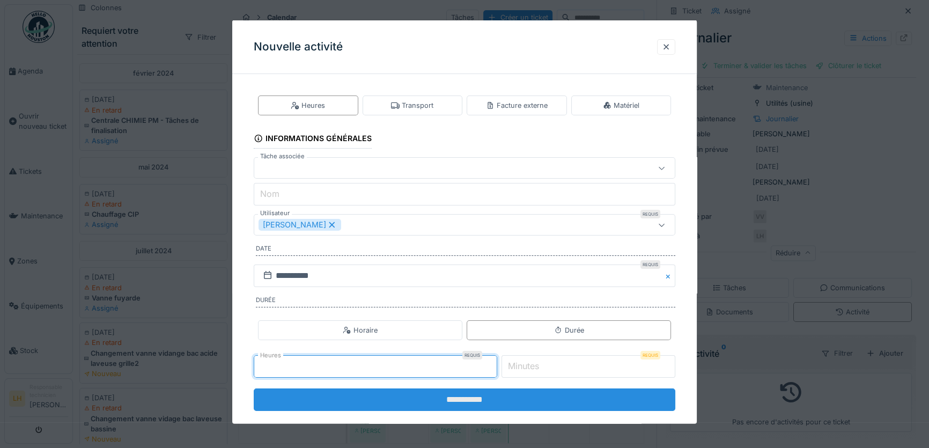
type input "*"
click at [440, 397] on input "**********" at bounding box center [465, 399] width 422 height 23
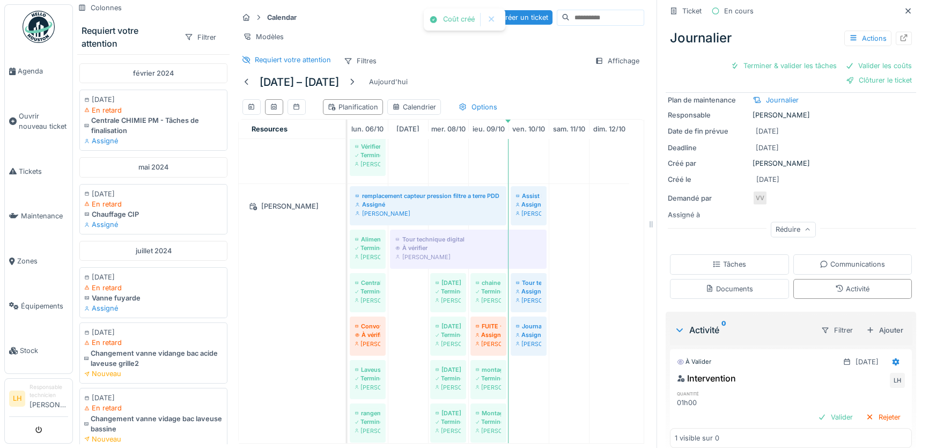
scroll to position [94, 0]
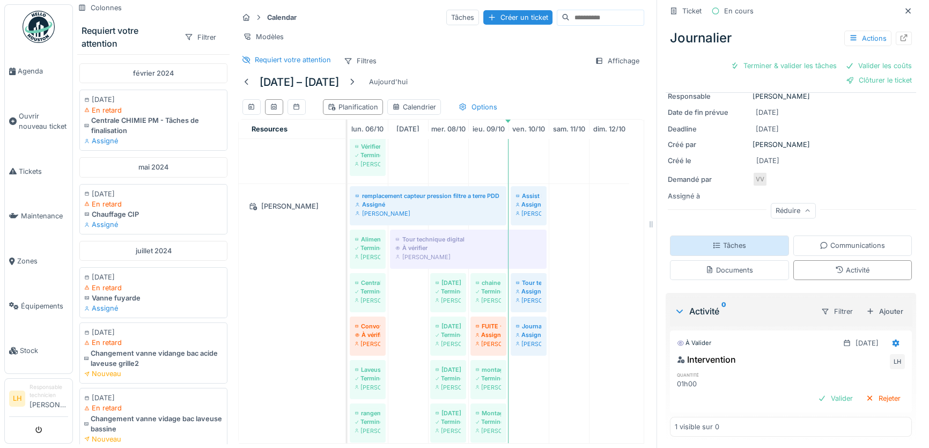
click at [724, 240] on div "Tâches" at bounding box center [729, 245] width 34 height 10
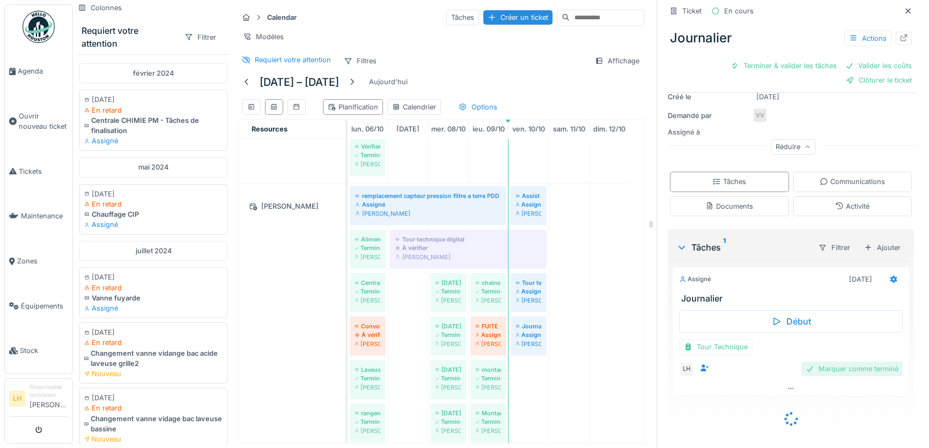
click at [819, 357] on div "Début Tour Technique LH Marquer comme terminé" at bounding box center [791, 342] width 238 height 77
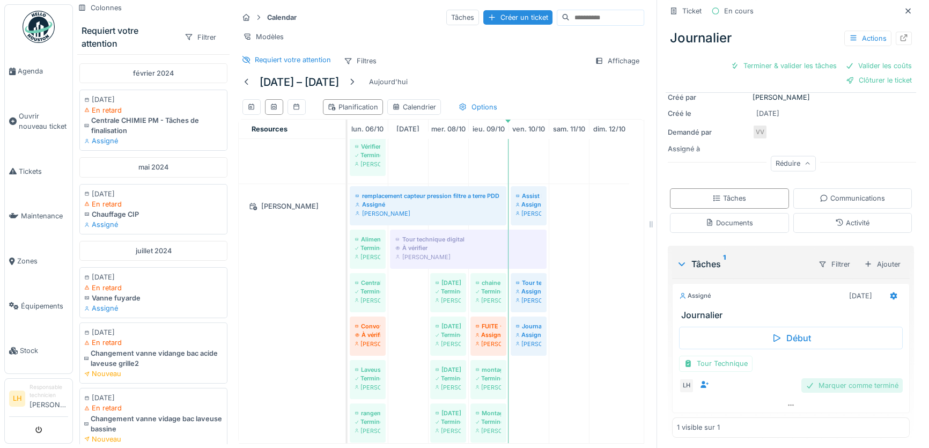
click at [816, 378] on div "Marquer comme terminé" at bounding box center [851, 385] width 101 height 14
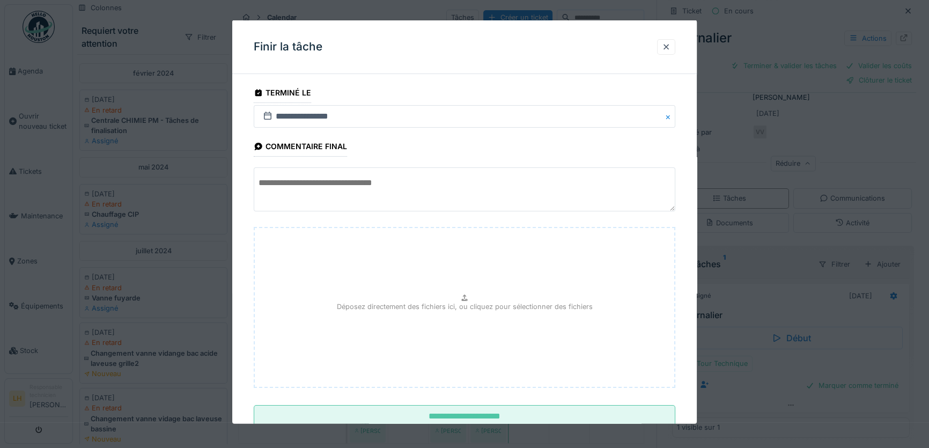
scroll to position [33, 0]
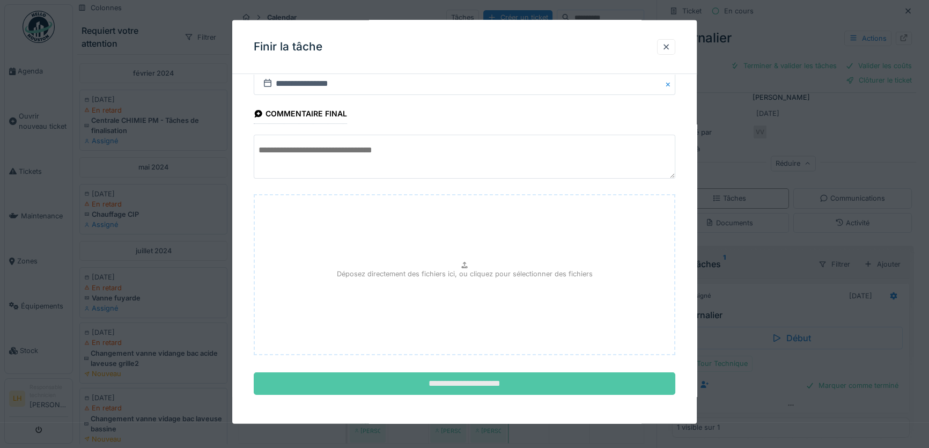
click at [465, 386] on input "**********" at bounding box center [465, 383] width 422 height 23
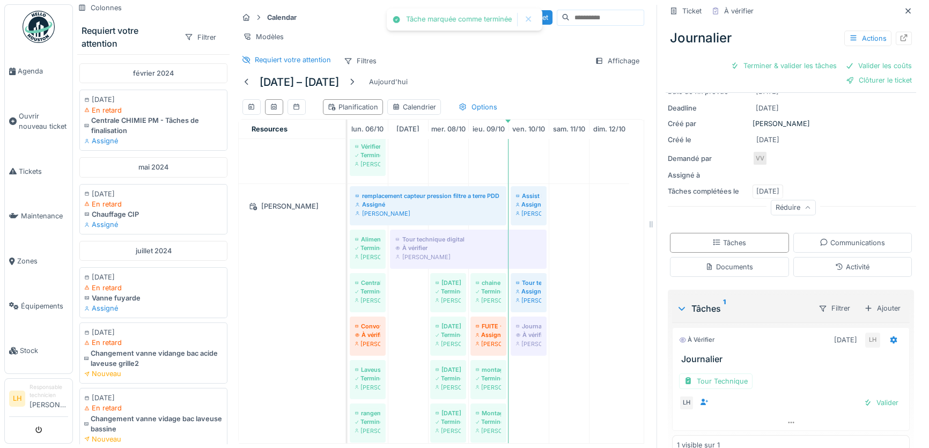
scroll to position [132, 0]
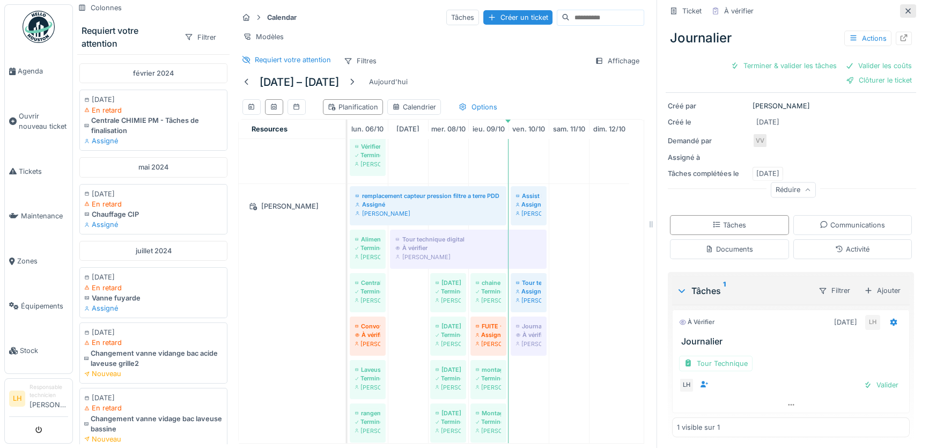
click at [904, 8] on icon at bounding box center [908, 11] width 9 height 7
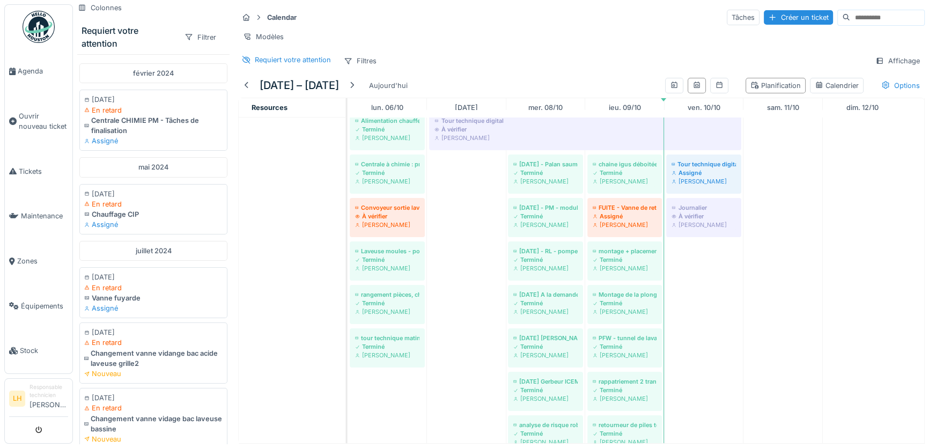
scroll to position [877, 0]
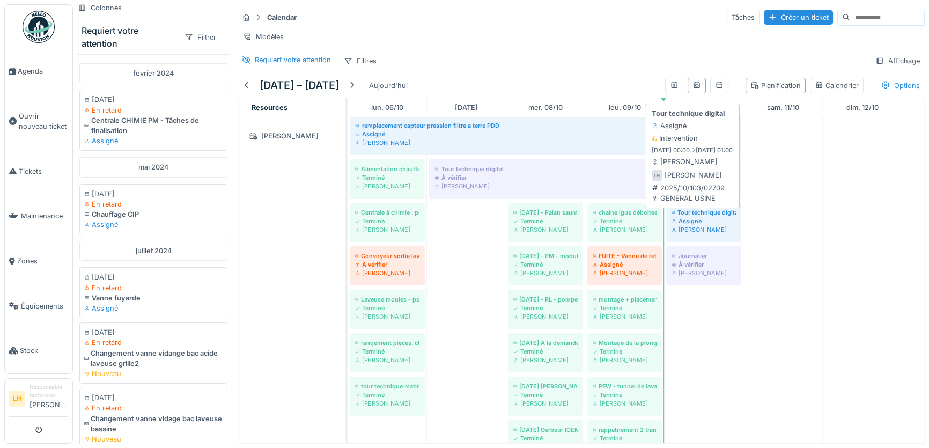
click at [689, 218] on div "Assigné" at bounding box center [703, 221] width 64 height 9
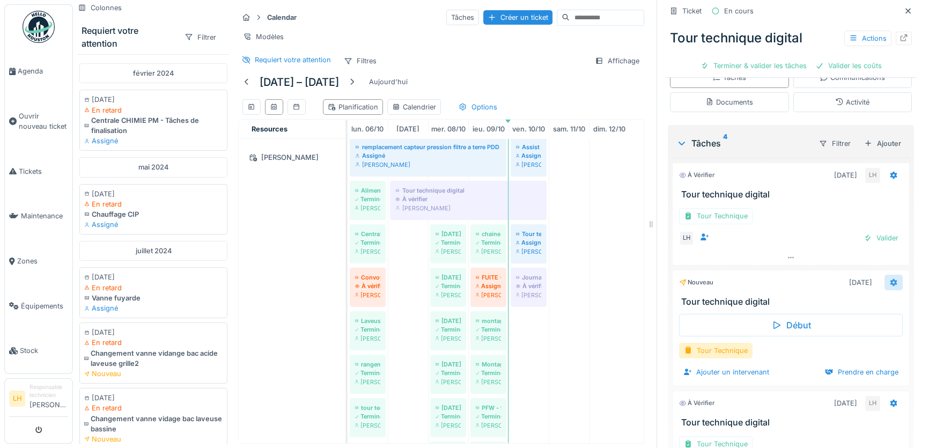
click at [890, 279] on icon at bounding box center [893, 283] width 7 height 8
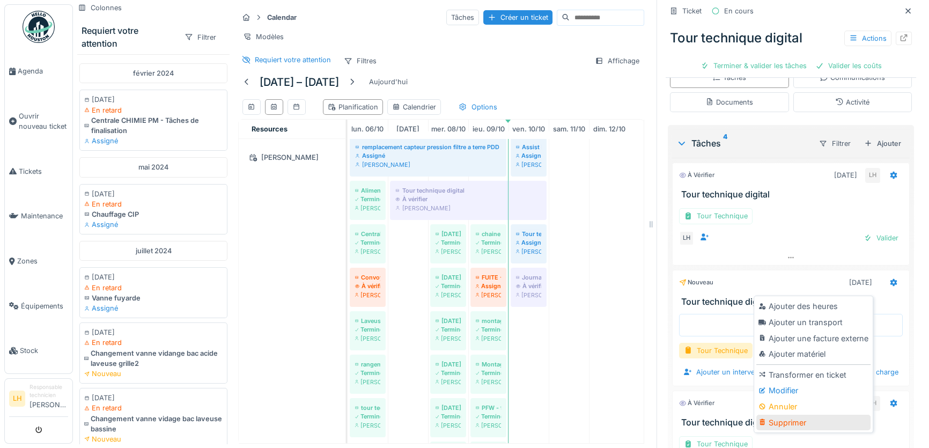
click at [793, 415] on div "Supprimer" at bounding box center [813, 423] width 114 height 16
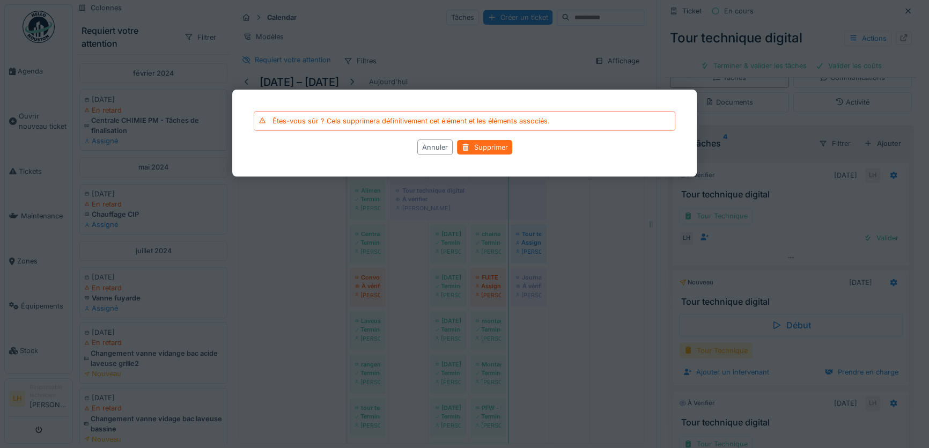
click at [484, 147] on div "Supprimer" at bounding box center [484, 147] width 55 height 14
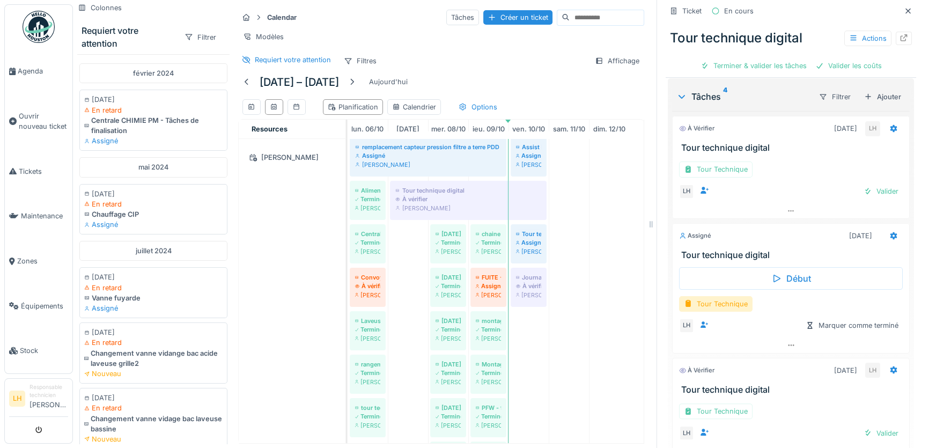
scroll to position [290, 0]
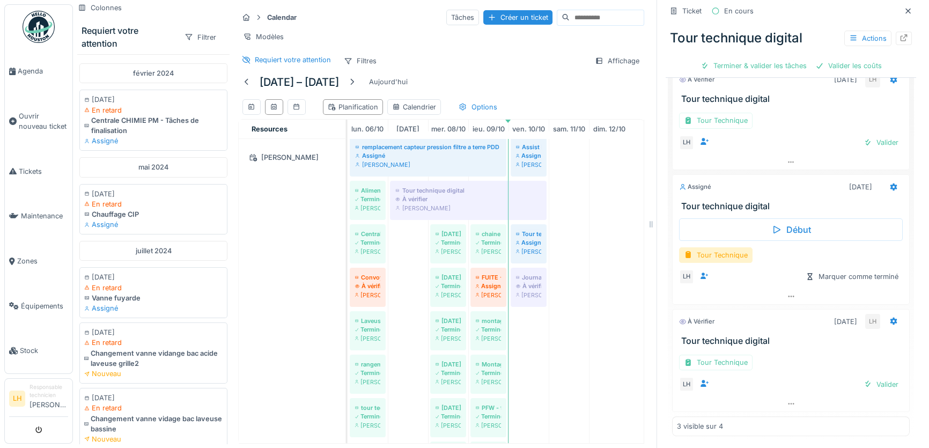
click at [719, 338] on h3 "Tour technique digital" at bounding box center [793, 341] width 224 height 10
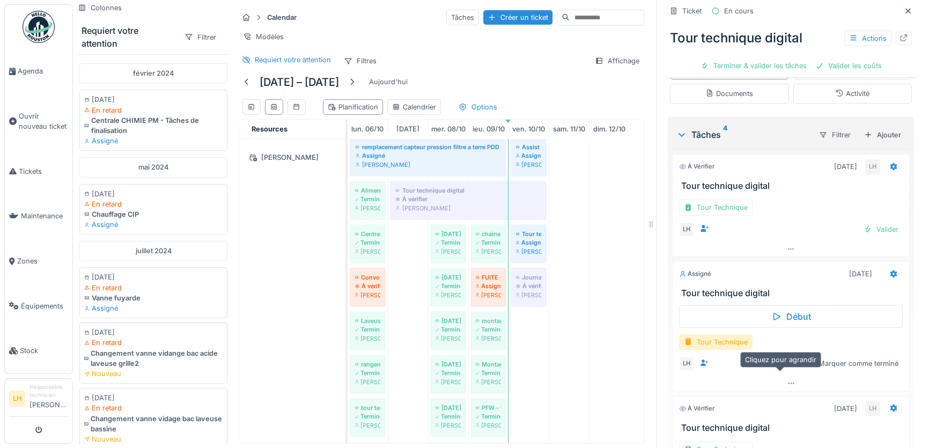
scroll to position [215, 0]
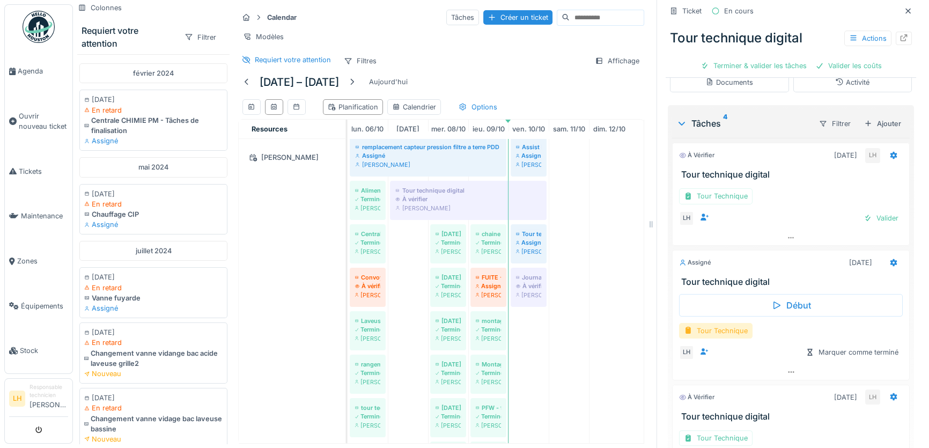
click at [721, 323] on div "Tour Technique" at bounding box center [715, 331] width 73 height 16
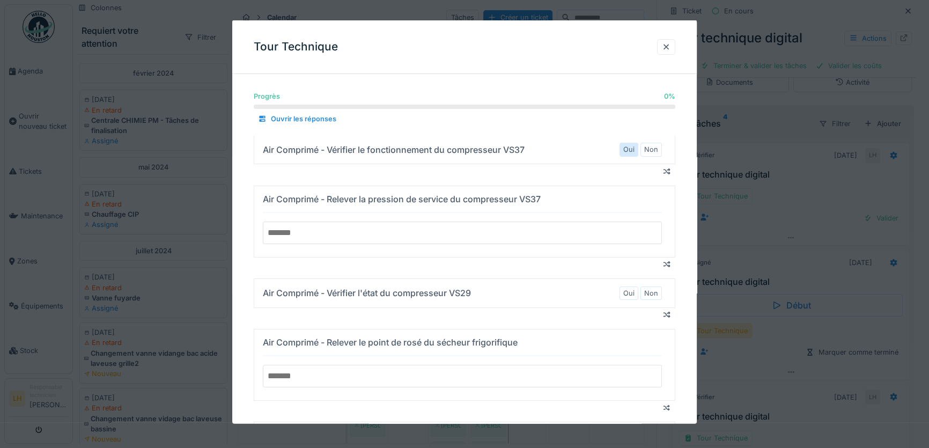
click at [629, 150] on label "Oui" at bounding box center [628, 149] width 11 height 10
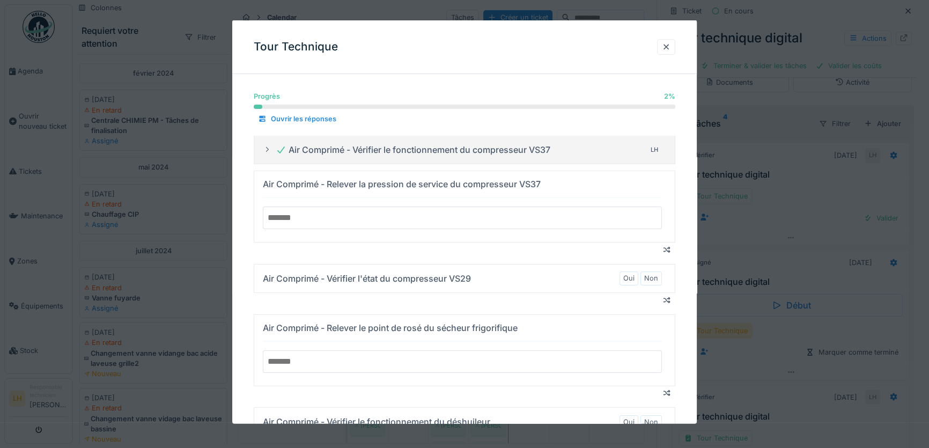
click at [585, 226] on input "number" at bounding box center [462, 217] width 399 height 23
type input "*"
type input "***"
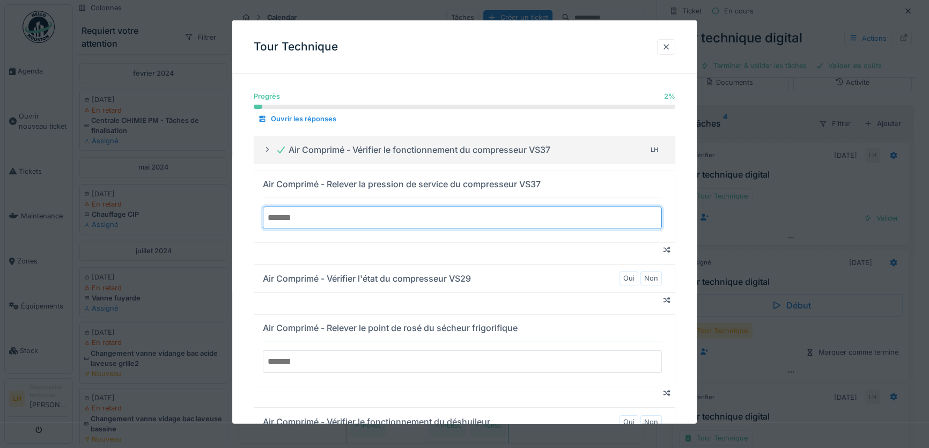
click at [668, 43] on div at bounding box center [666, 46] width 9 height 10
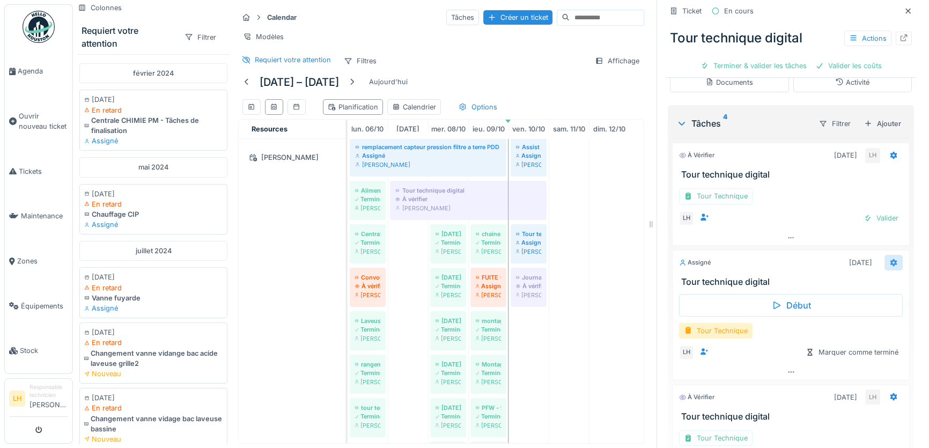
click at [890, 259] on icon at bounding box center [893, 263] width 7 height 8
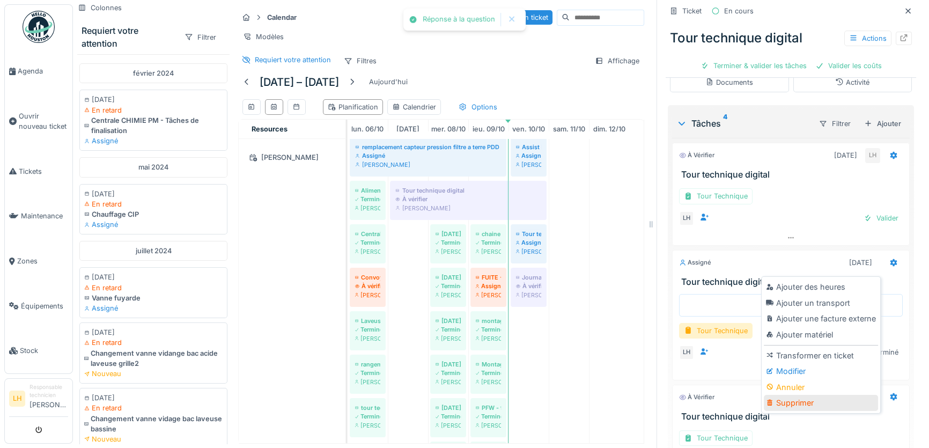
click at [799, 395] on div "Supprimer" at bounding box center [821, 403] width 114 height 16
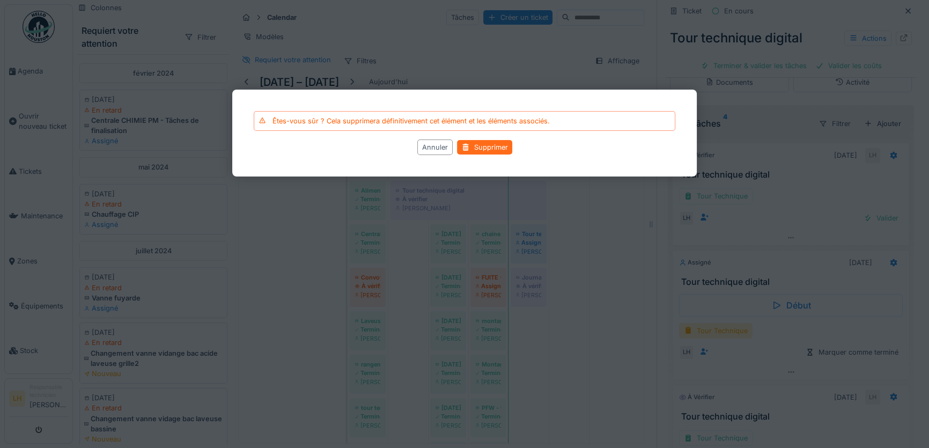
click at [471, 145] on div "Supprimer" at bounding box center [484, 147] width 55 height 14
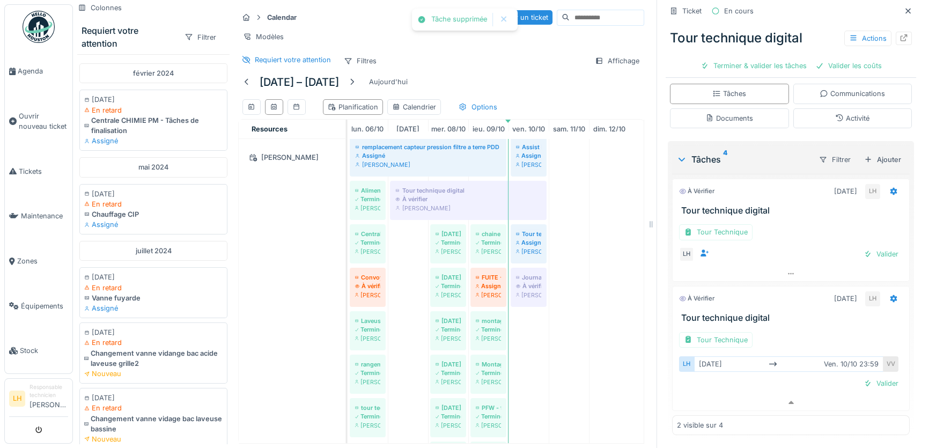
scroll to position [178, 0]
click at [716, 206] on h3 "Tour technique digital" at bounding box center [793, 211] width 224 height 10
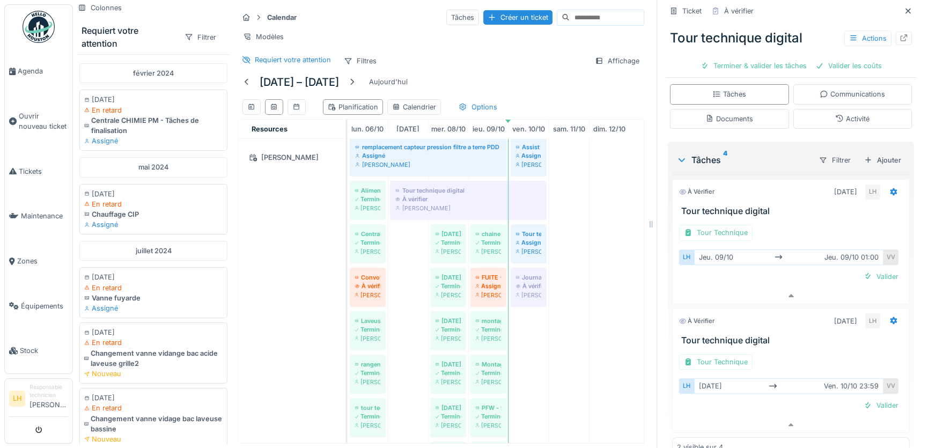
scroll to position [199, 0]
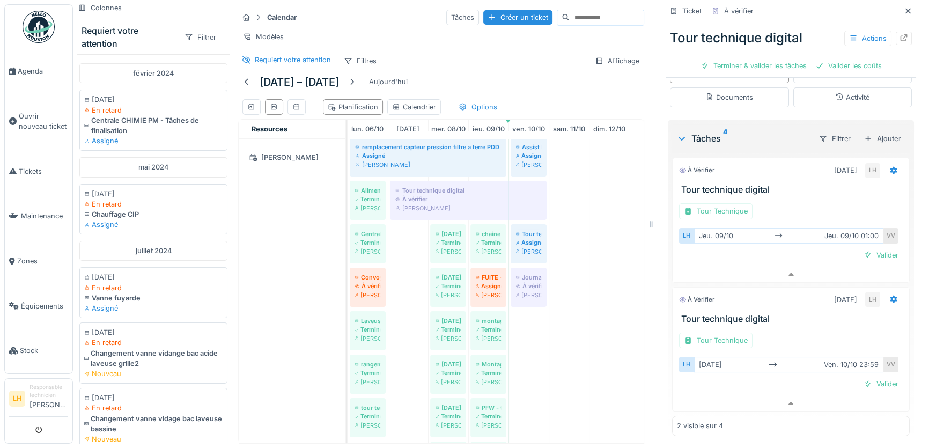
click at [718, 314] on h3 "Tour technique digital" at bounding box center [793, 319] width 224 height 10
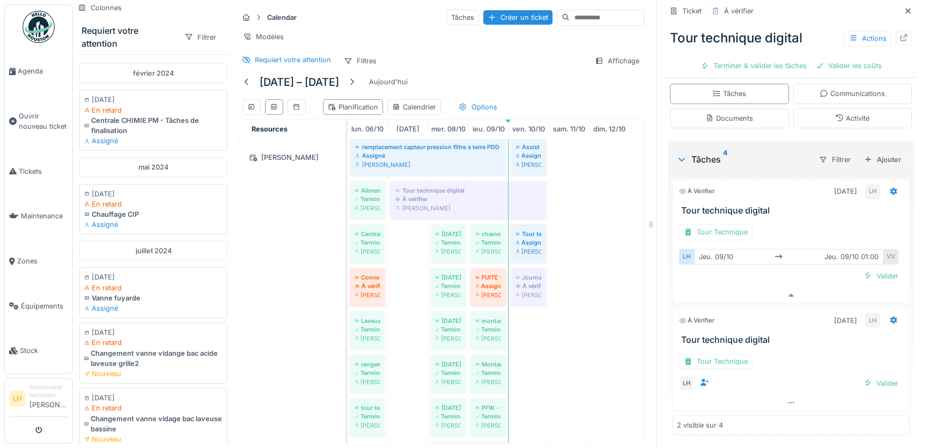
scroll to position [178, 0]
click at [27, 73] on span "Agenda" at bounding box center [43, 71] width 50 height 10
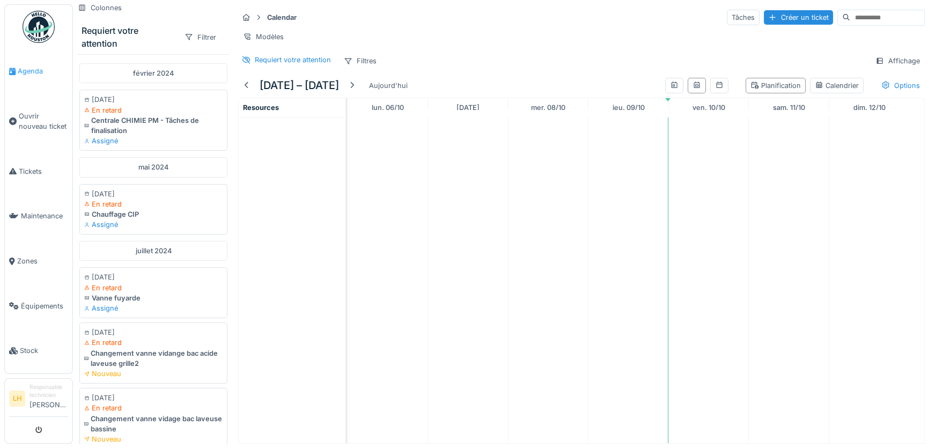
click at [28, 75] on span "Agenda" at bounding box center [43, 71] width 50 height 10
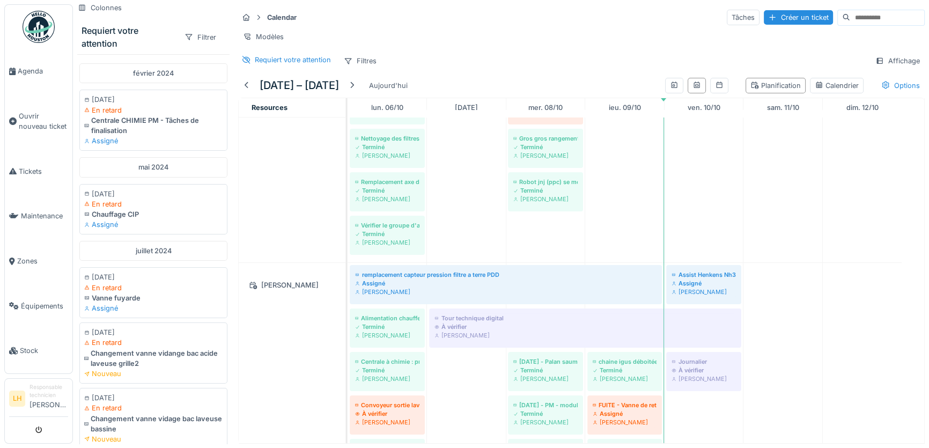
scroll to position [682, 0]
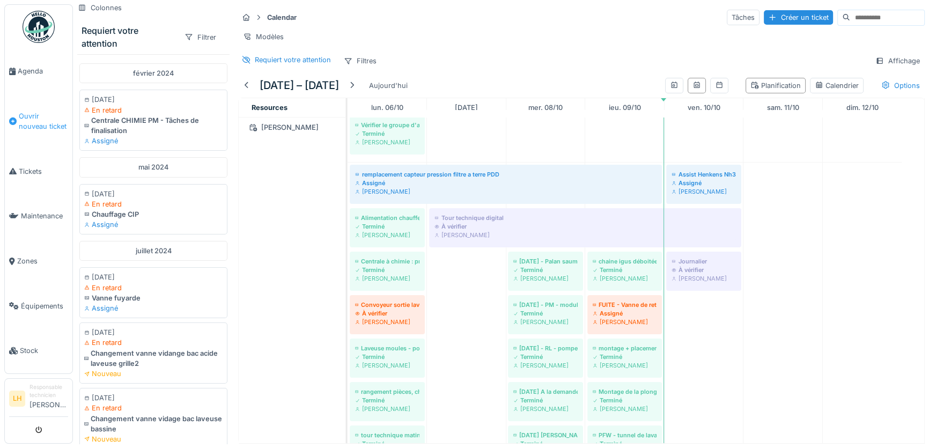
click at [29, 125] on span "Ouvrir nouveau ticket" at bounding box center [43, 121] width 49 height 20
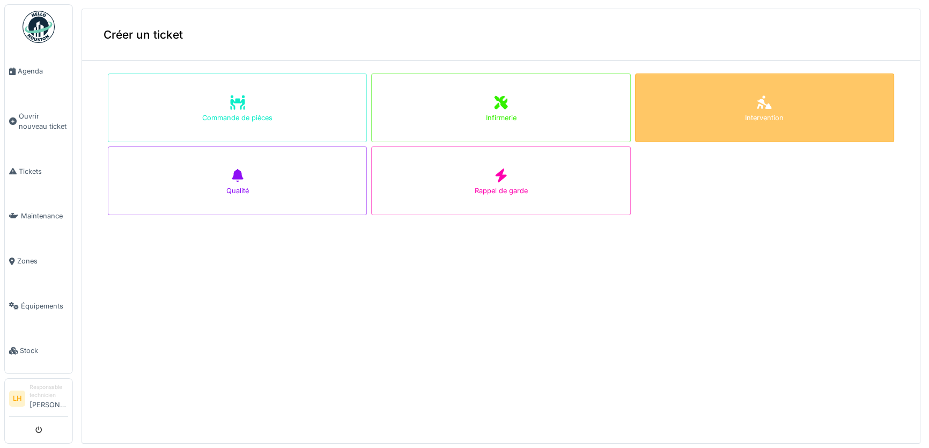
click at [735, 124] on div "Intervention" at bounding box center [764, 107] width 259 height 69
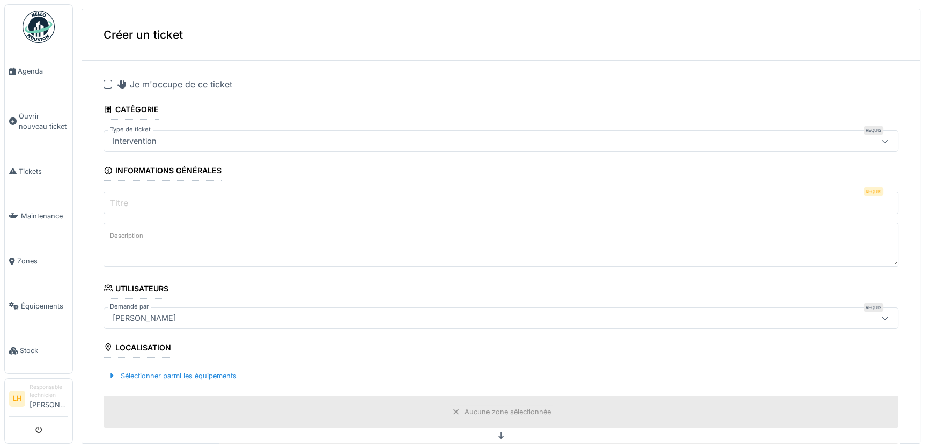
click at [108, 86] on div at bounding box center [108, 84] width 9 height 9
click at [182, 202] on input "Titre" at bounding box center [501, 202] width 795 height 23
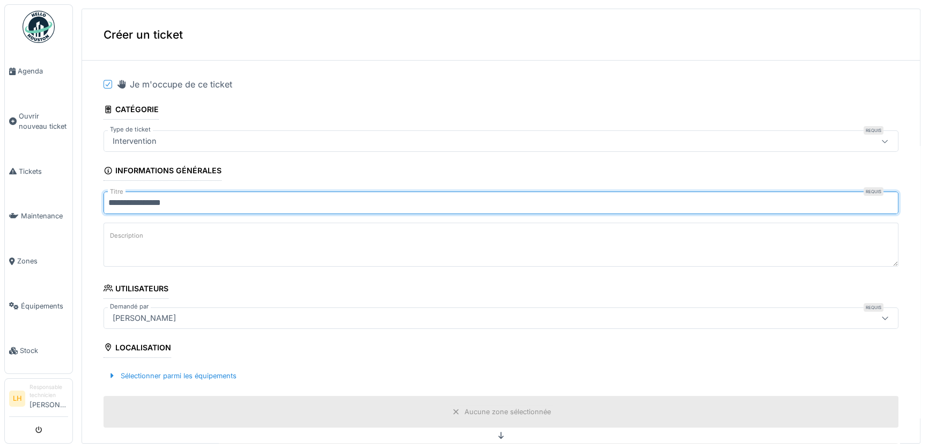
type input "**********"
